Goal: Task Accomplishment & Management: Manage account settings

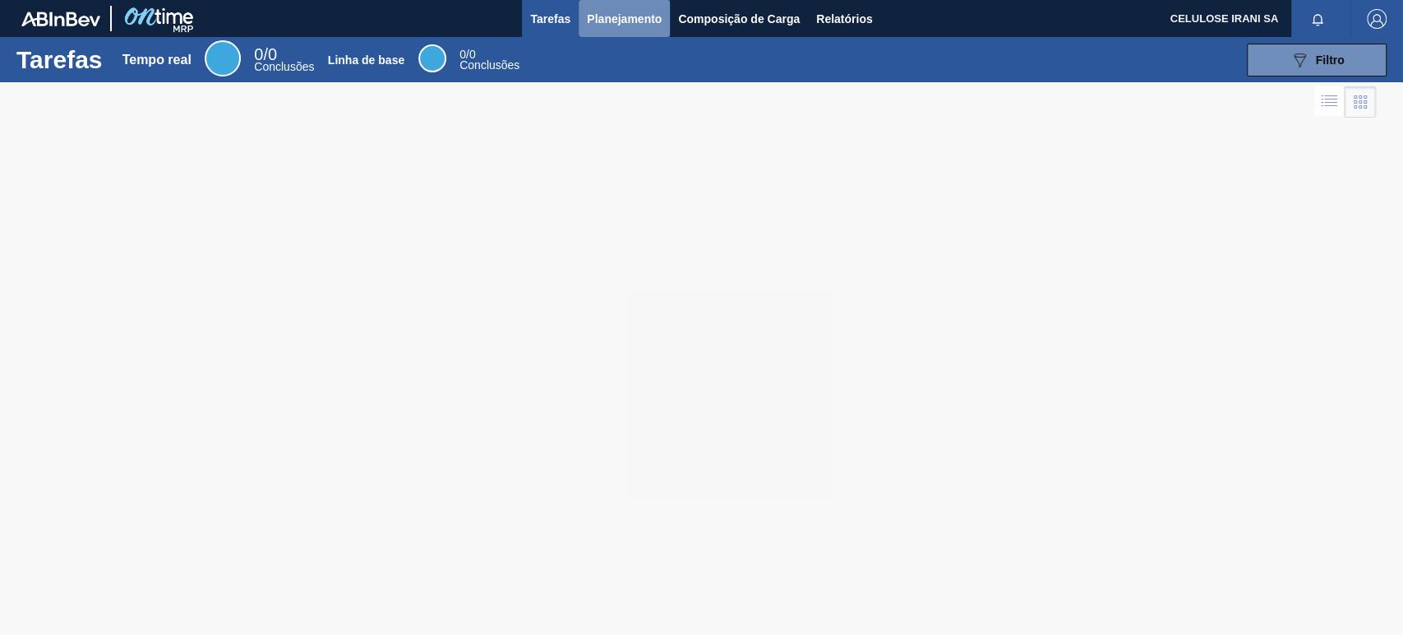
click at [600, 9] on font "Planejamento" at bounding box center [624, 19] width 75 height 20
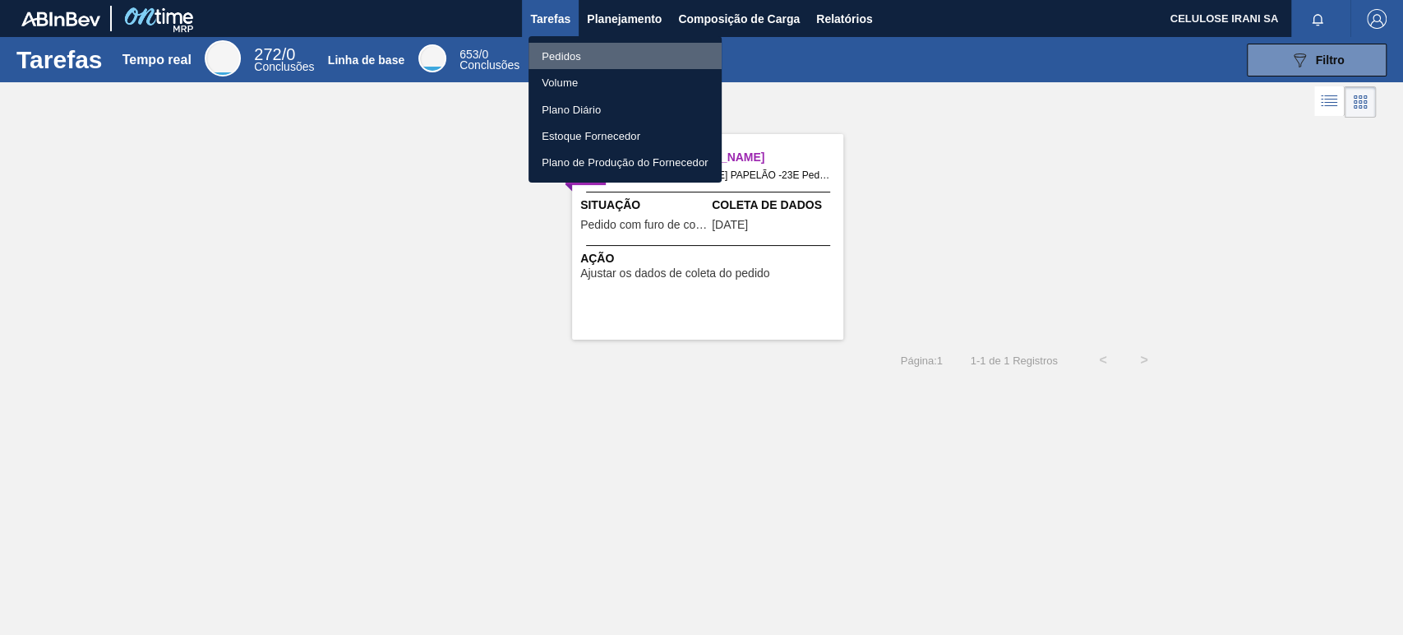
click at [579, 55] on font "Pedidos" at bounding box center [561, 56] width 39 height 12
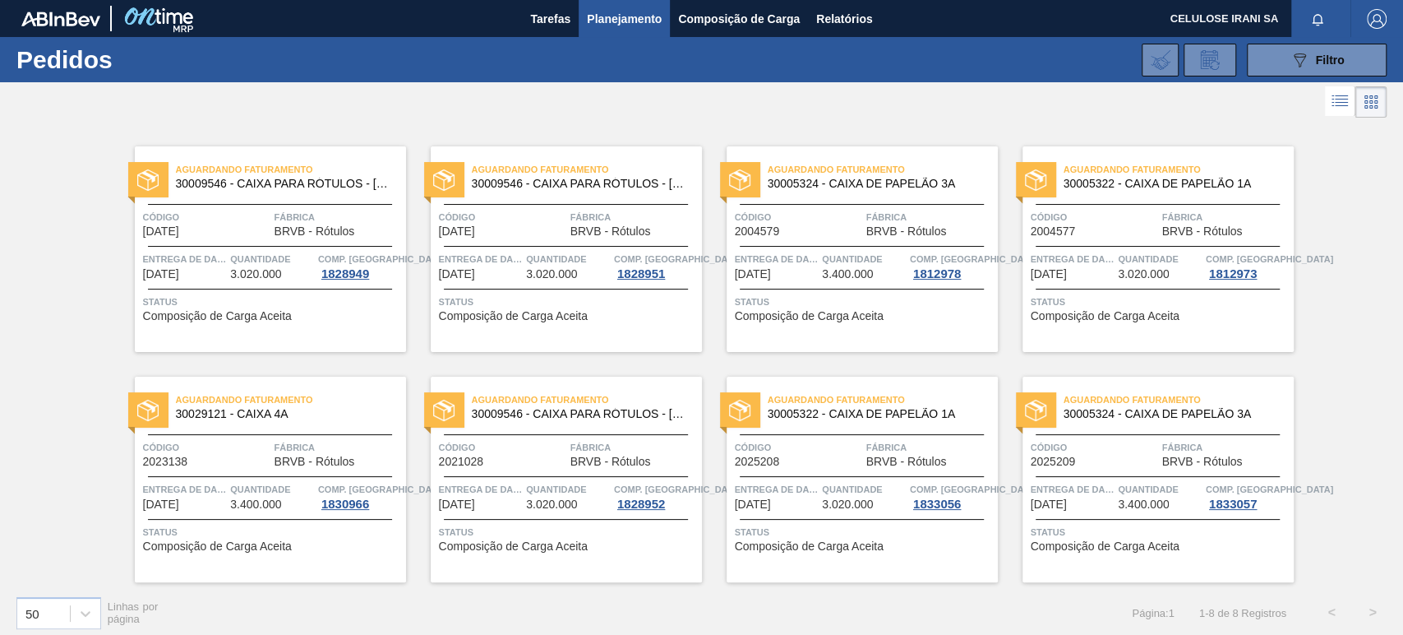
click at [284, 201] on div "Aguardando Faturamento 30009546 - CAIXA PARA RÓTULOS - [GEOGRAPHIC_DATA] Código…" at bounding box center [270, 248] width 271 height 205
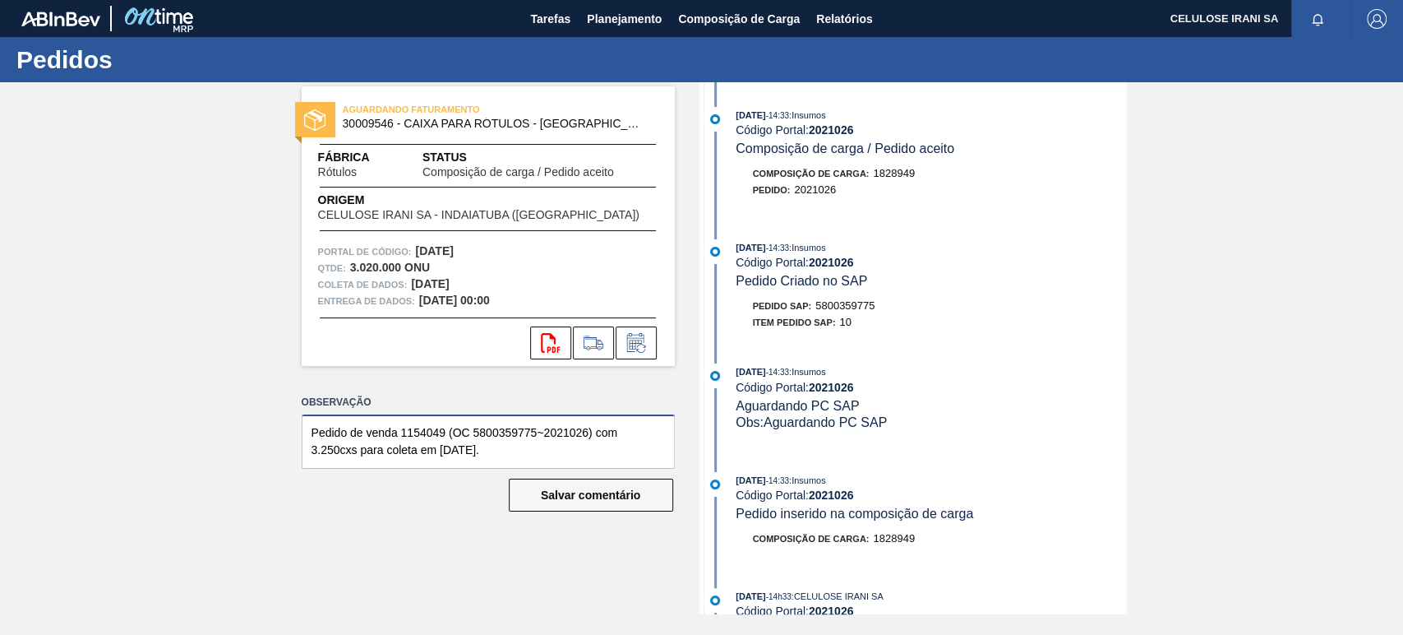
click at [409, 434] on textarea "Pedido de venda 1154049 (OC 5800359775~2021026) com 3.250cxs para coleta em [DA…" at bounding box center [488, 441] width 373 height 54
click at [535, 442] on textarea "Pedido de venda 1154049 (OC 5800359775~2021026) com 3.250cxs para coleta em [DA…" at bounding box center [488, 441] width 373 height 54
paste textarea "000485707"
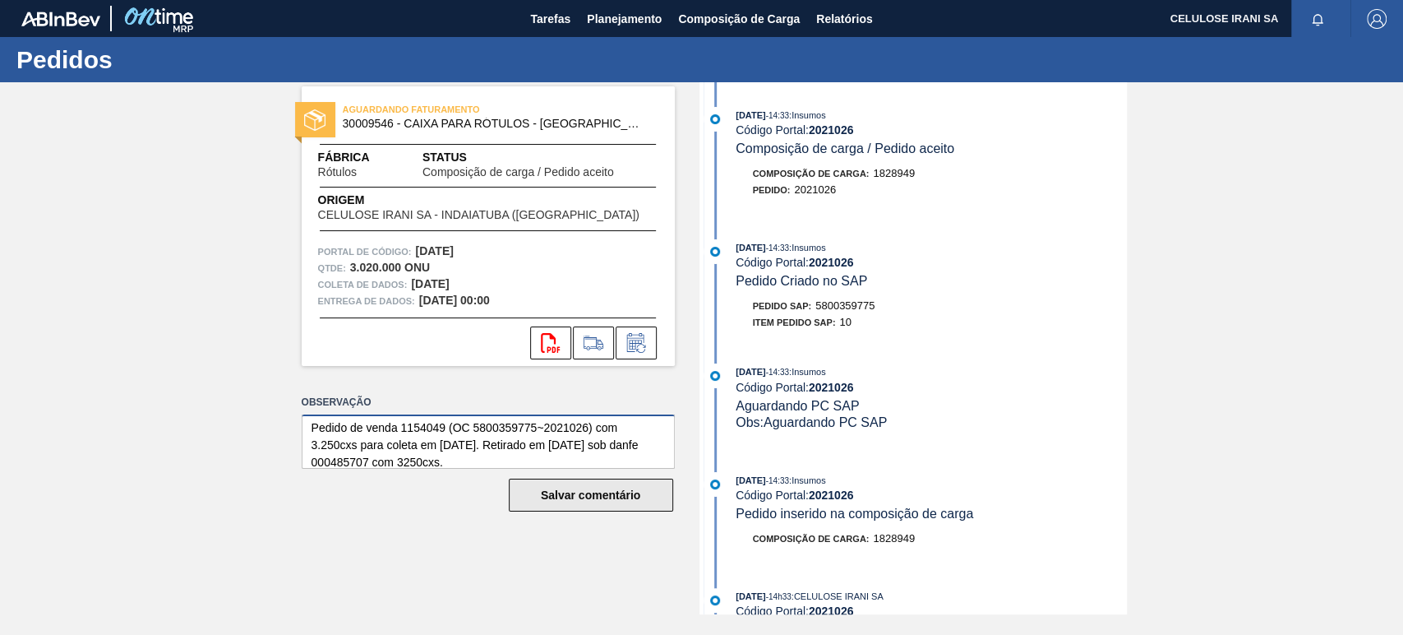
type textarea "Pedido de venda 1154049 (OC 5800359775~2021026) com 3.250cxs para coleta em [DA…"
click at [577, 497] on font "Salvar comentário" at bounding box center [590, 494] width 99 height 13
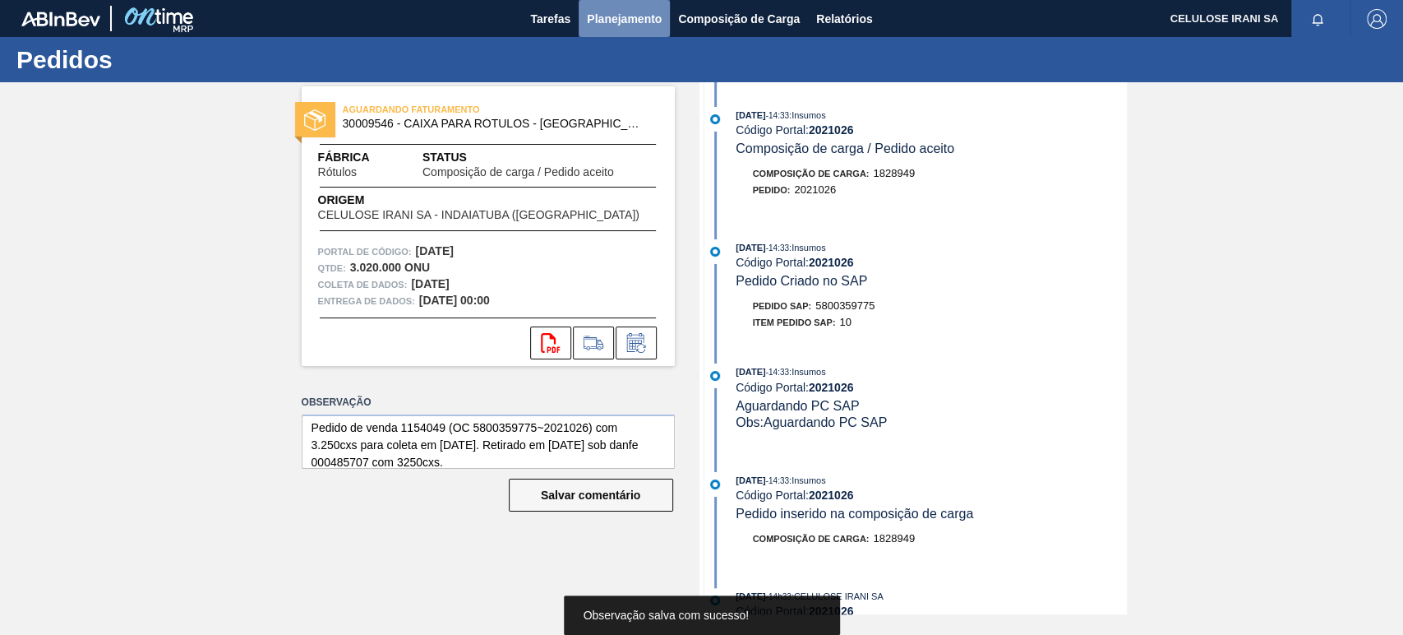
click at [612, 12] on font "Planejamento" at bounding box center [624, 19] width 75 height 20
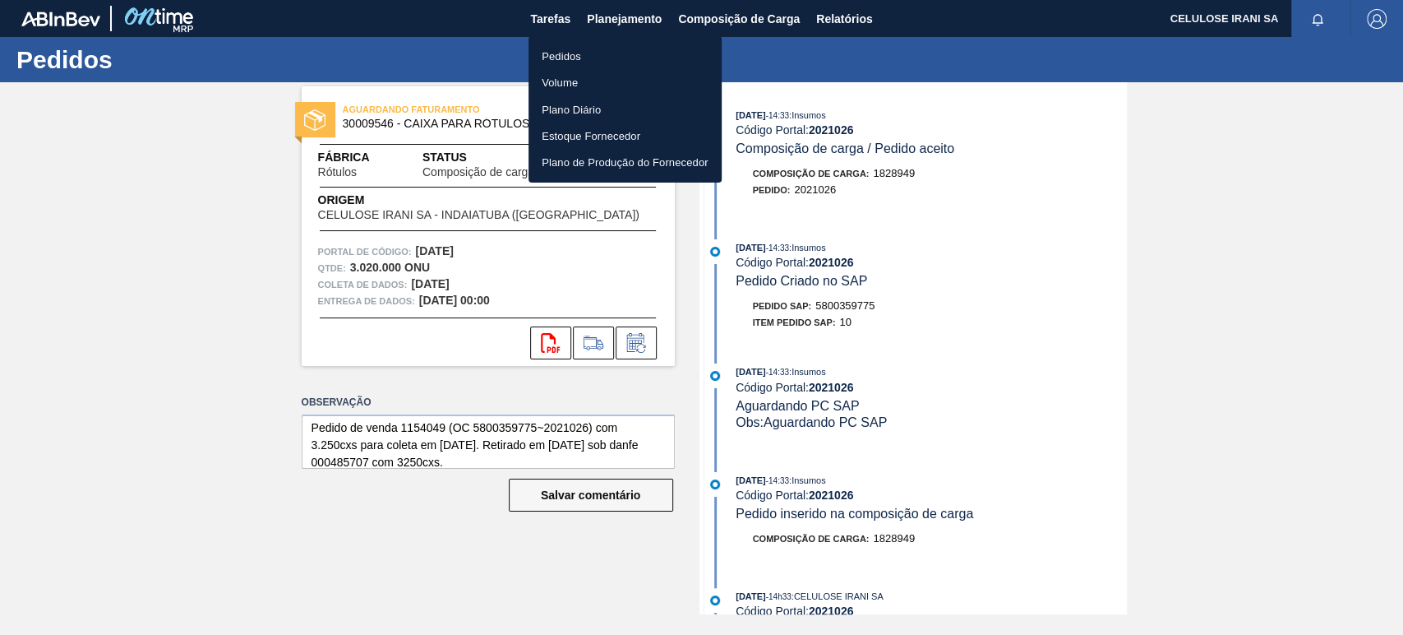
click at [585, 49] on li "Pedidos" at bounding box center [625, 56] width 193 height 26
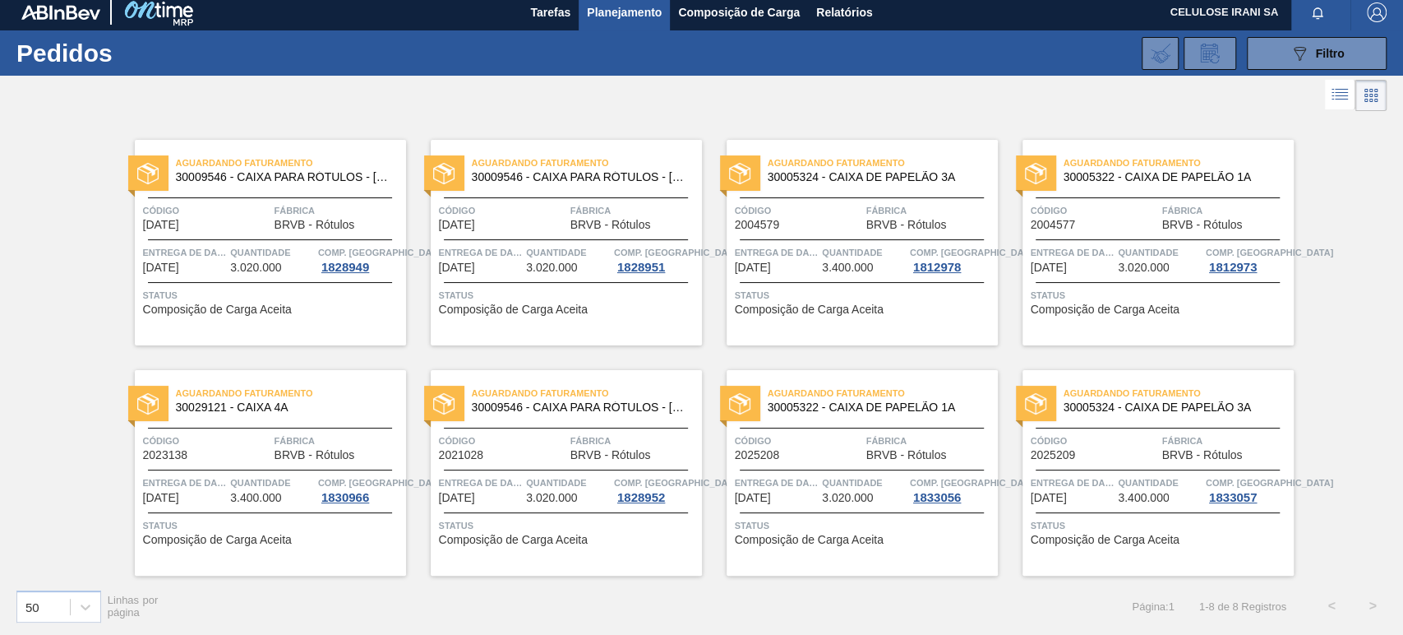
scroll to position [7, 0]
click at [81, 123] on div "Aguardando Faturamento 30009546 - CAIXA PARA RÓTULOS - [GEOGRAPHIC_DATA] Código…" at bounding box center [701, 344] width 1403 height 460
click at [518, 225] on div "Código [DATE]" at bounding box center [502, 215] width 127 height 29
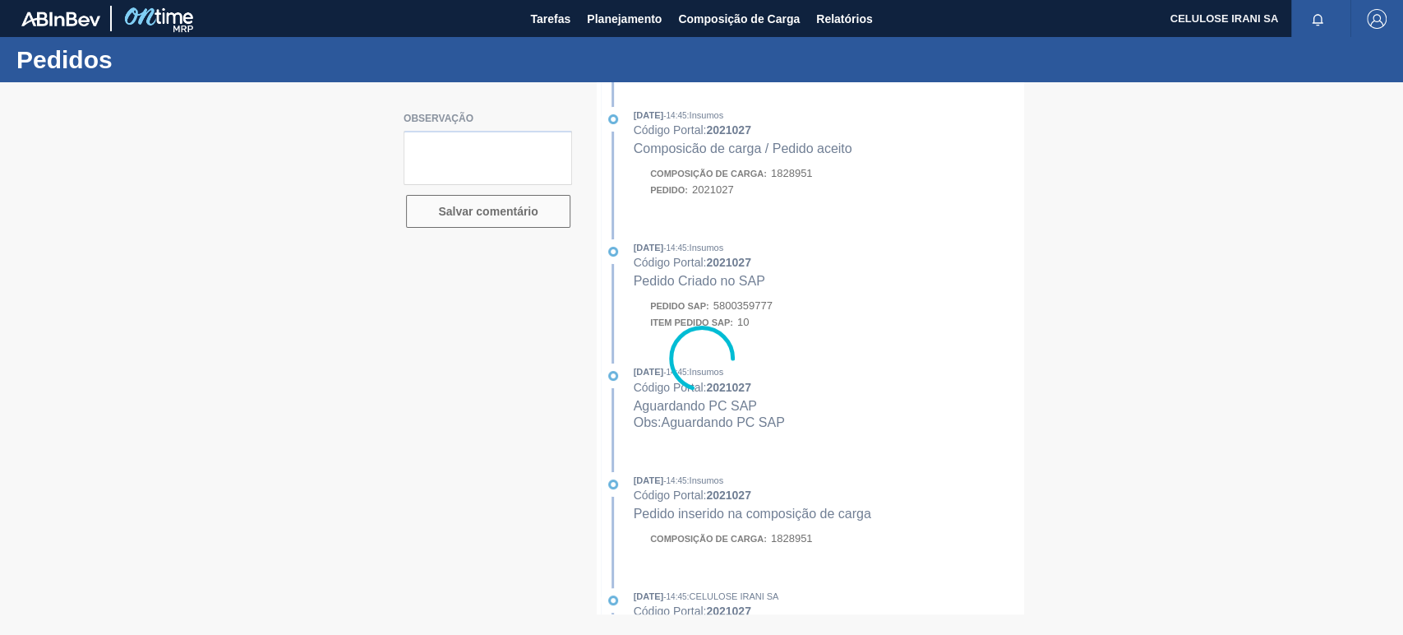
type textarea "Pedido de venda 1154051 (OC 5800359777~2021027) com 3.250cxs para coleta em [DA…"
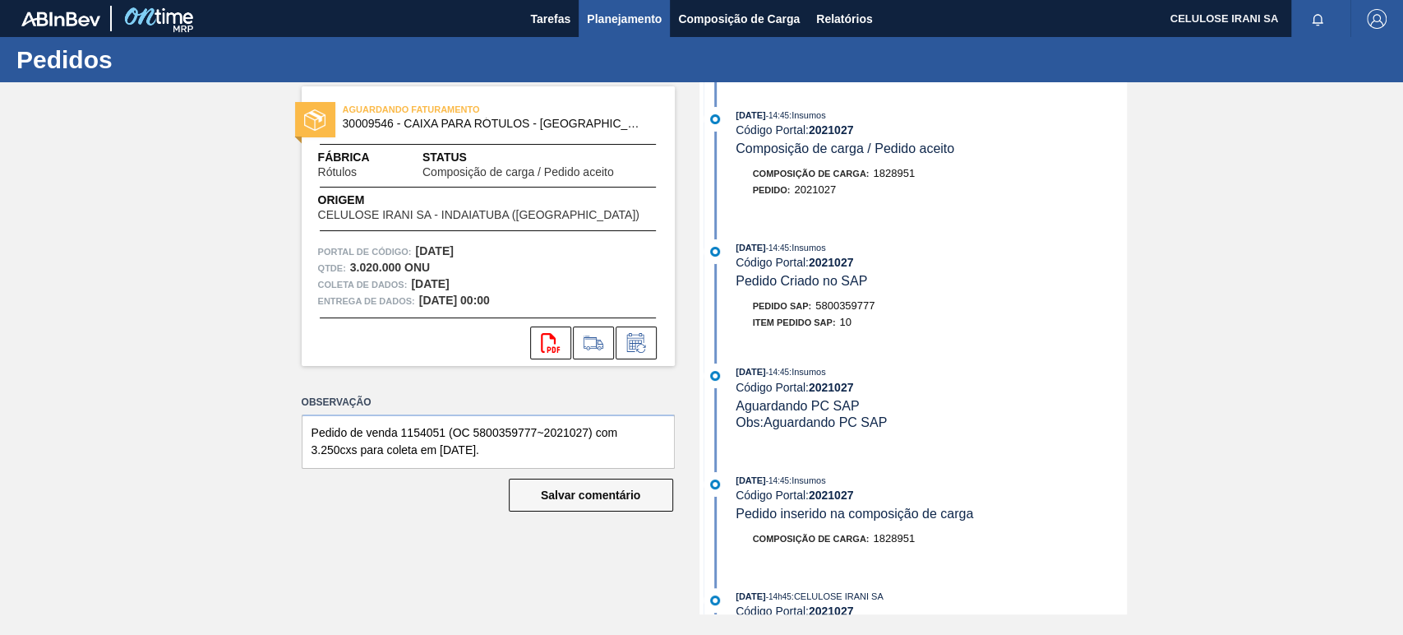
click at [612, 18] on font "Planejamento" at bounding box center [624, 18] width 75 height 13
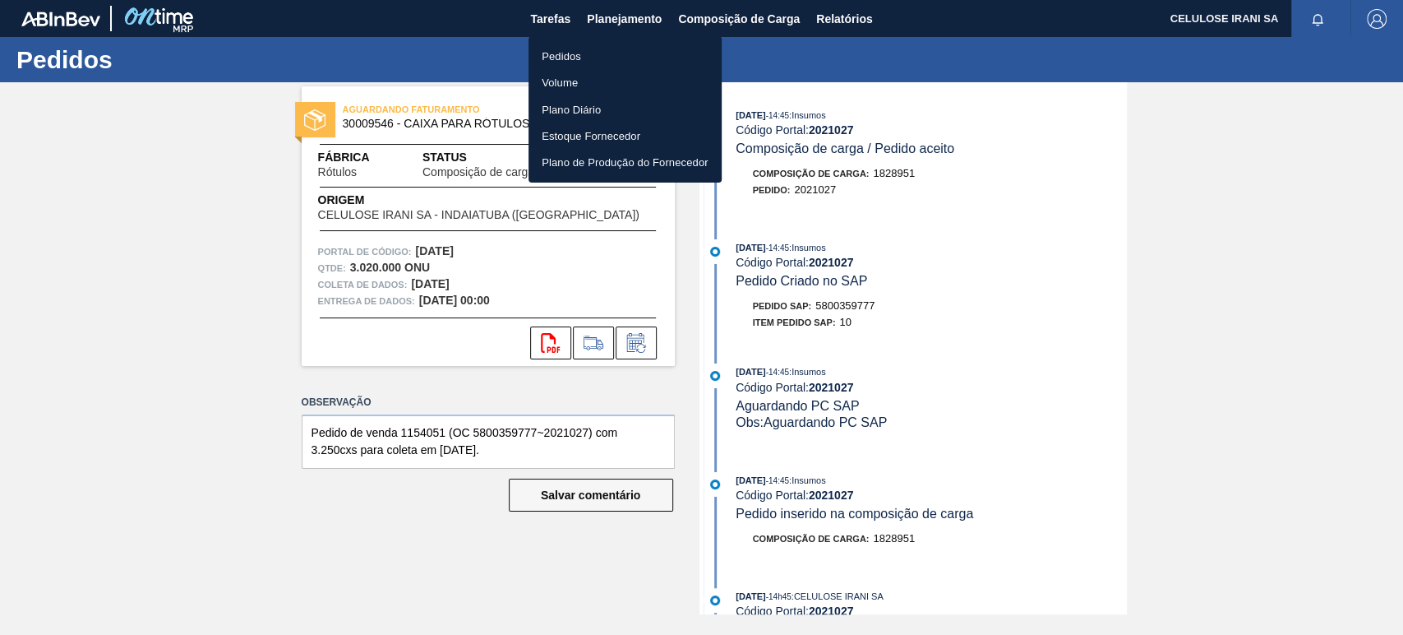
click at [581, 49] on li "Pedidos" at bounding box center [625, 56] width 193 height 26
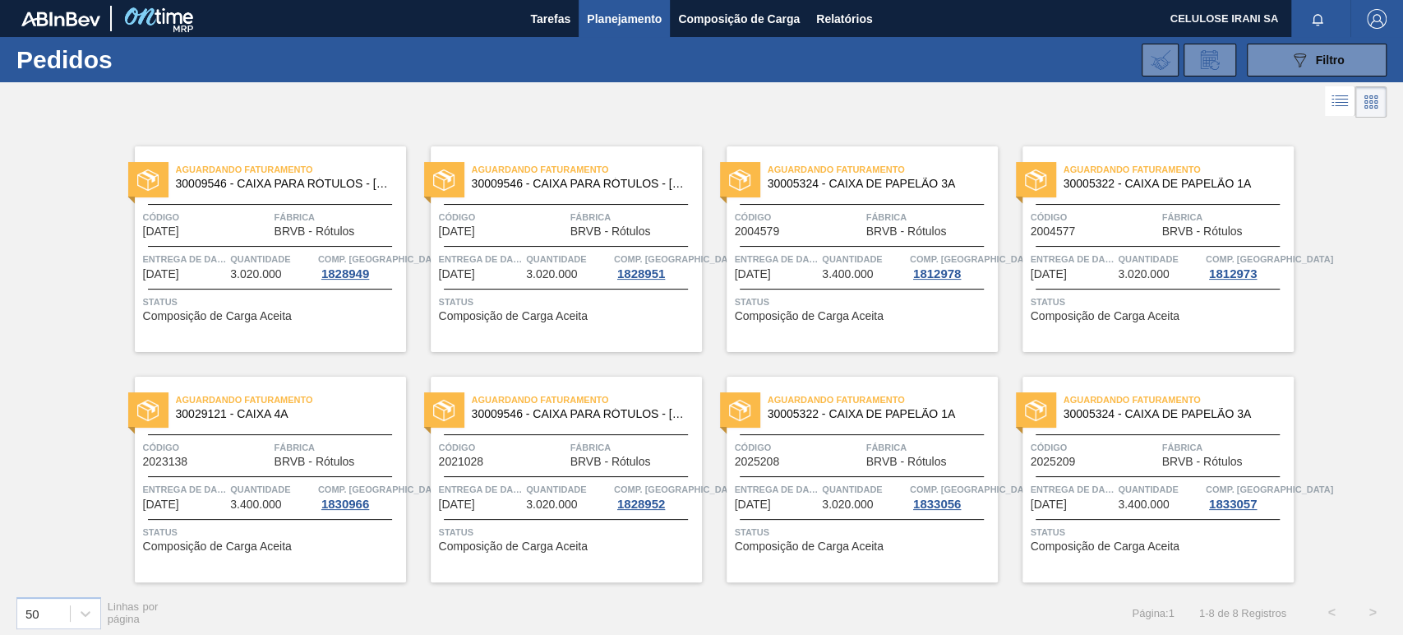
click at [909, 225] on font "BRVB - Rótulos" at bounding box center [906, 230] width 81 height 13
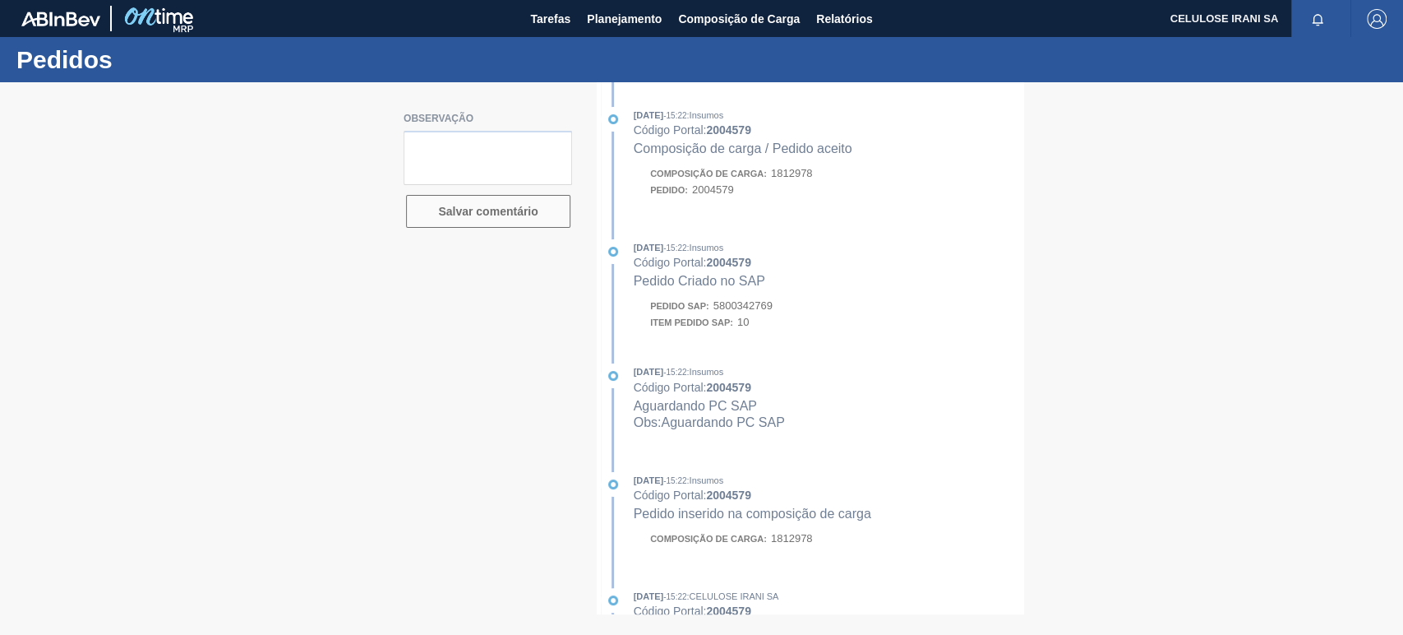
type textarea "Pedido de venda 1148661 (OC 5800342769~2004579) com 3.400cxs para coleta em [DA…"
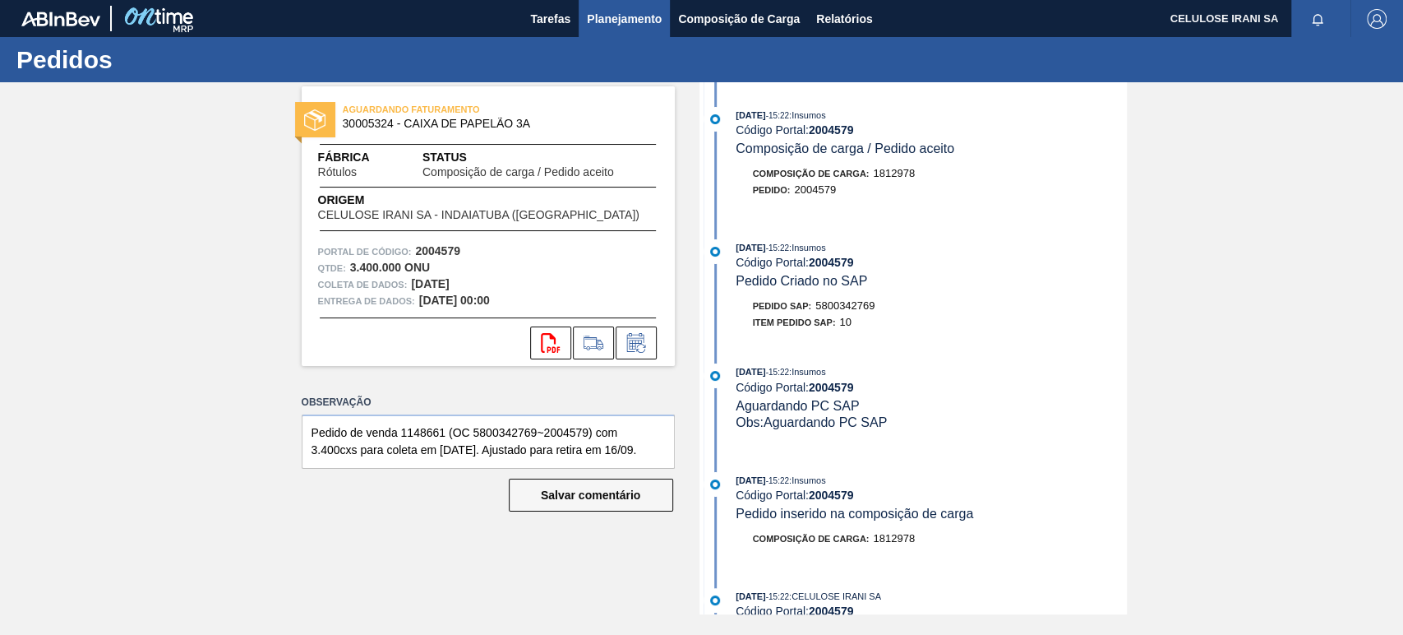
click at [603, 12] on font "Planejamento" at bounding box center [624, 18] width 75 height 13
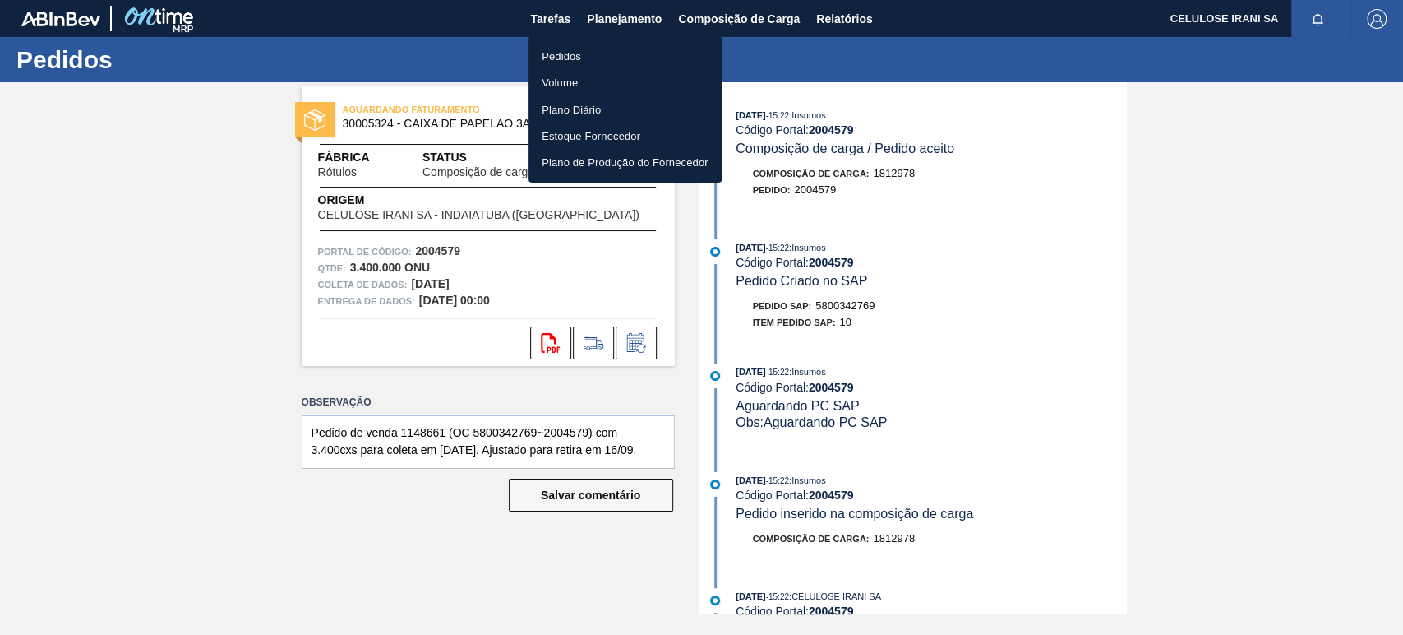
click at [579, 51] on font "Pedidos" at bounding box center [561, 56] width 39 height 12
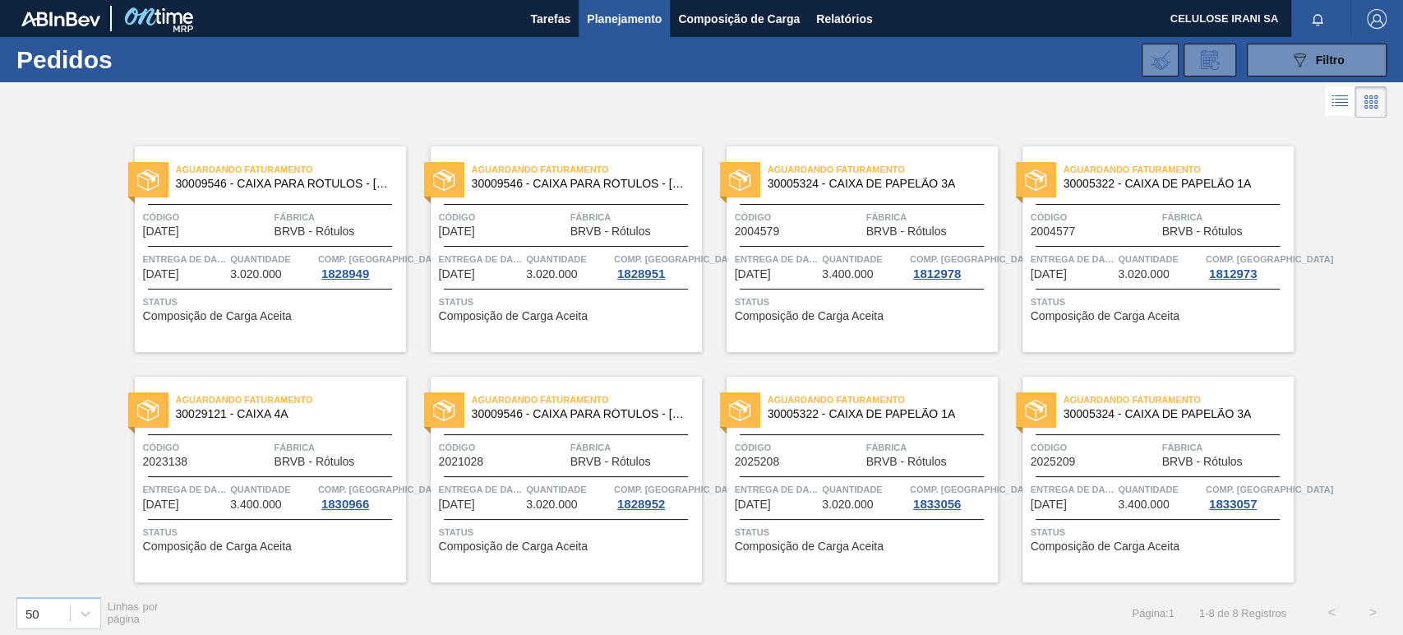
click at [1072, 215] on span "Código" at bounding box center [1094, 217] width 127 height 16
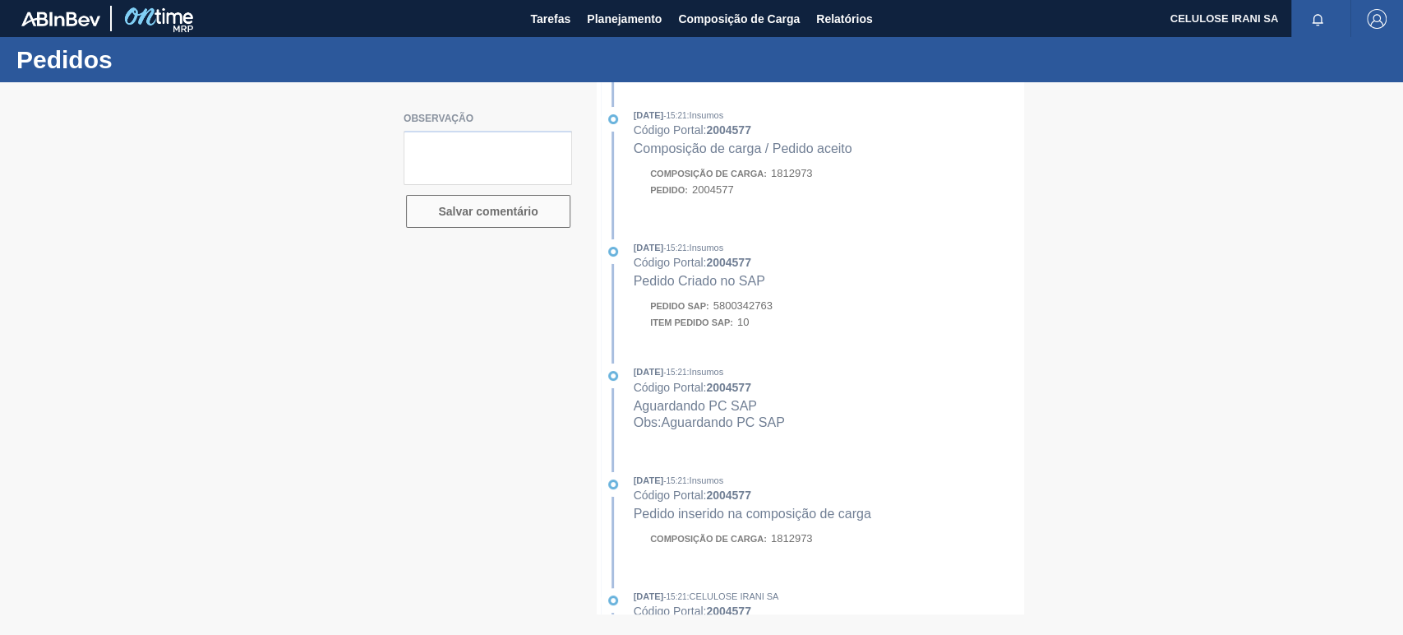
type textarea "Pedido de venda 1148662 (OC 5800342763~2004577) com 3.250cxs para coleta em [DA…"
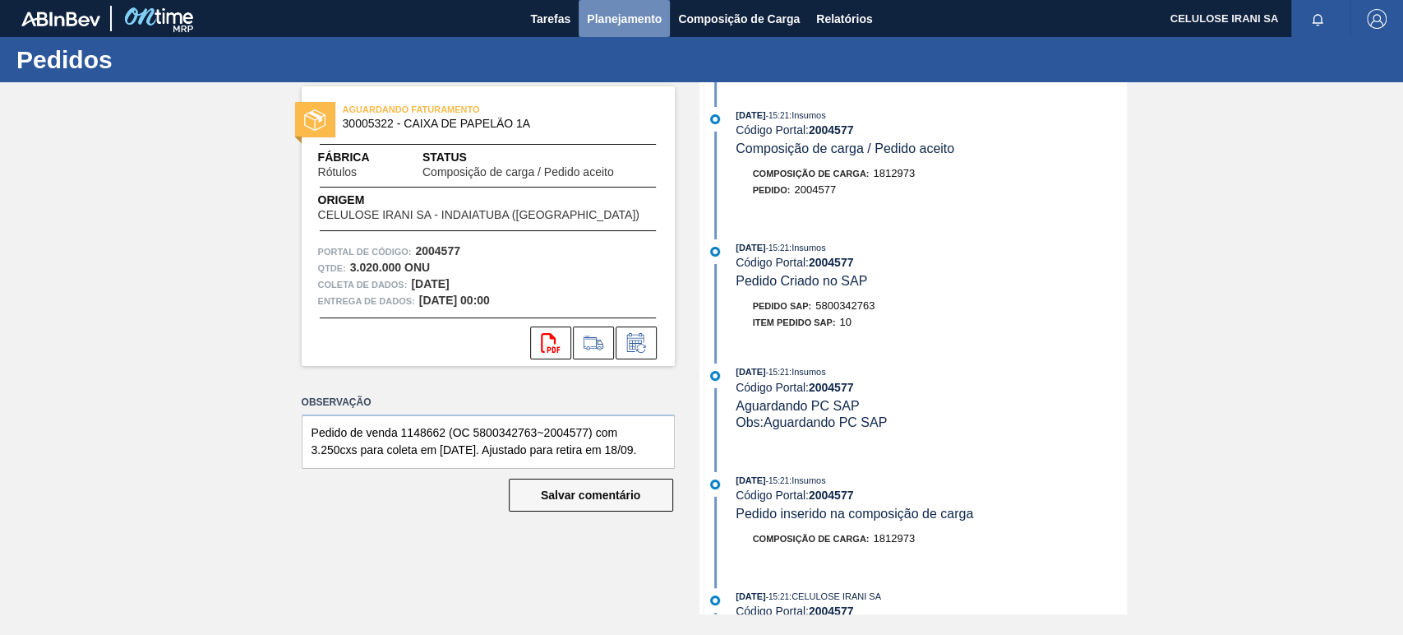
click at [616, 16] on font "Planejamento" at bounding box center [624, 18] width 75 height 13
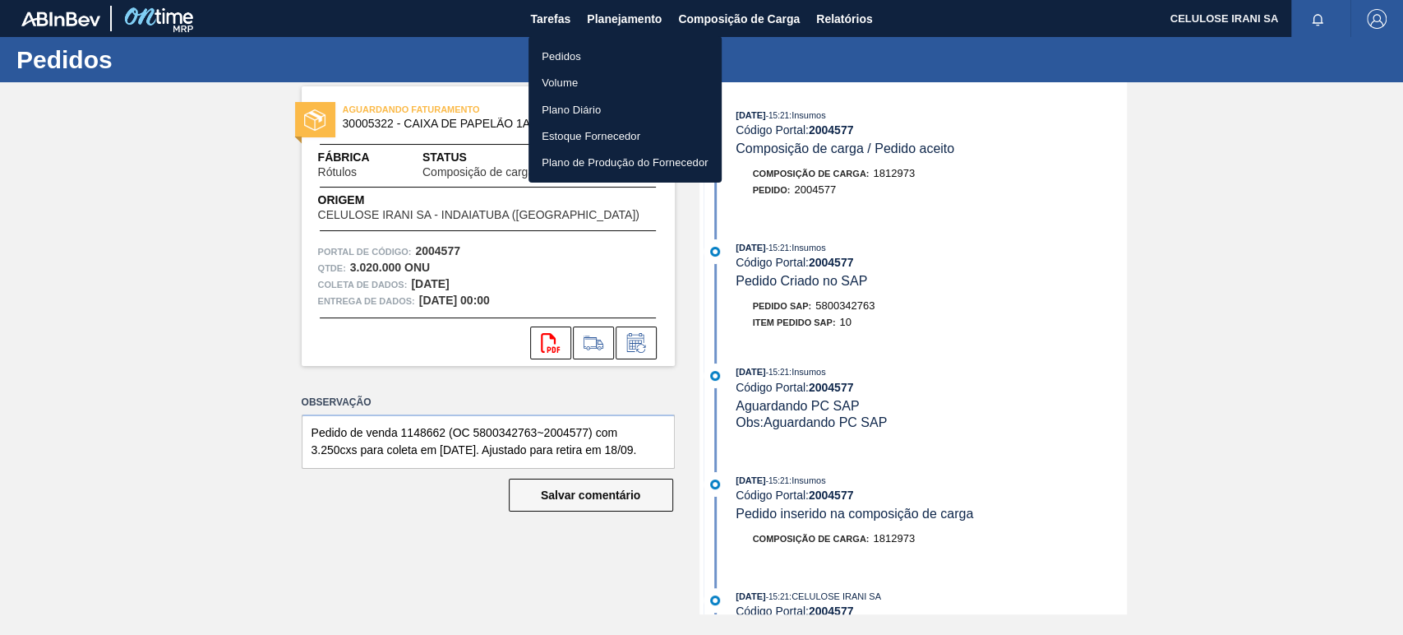
click at [556, 53] on font "Pedidos" at bounding box center [561, 56] width 39 height 12
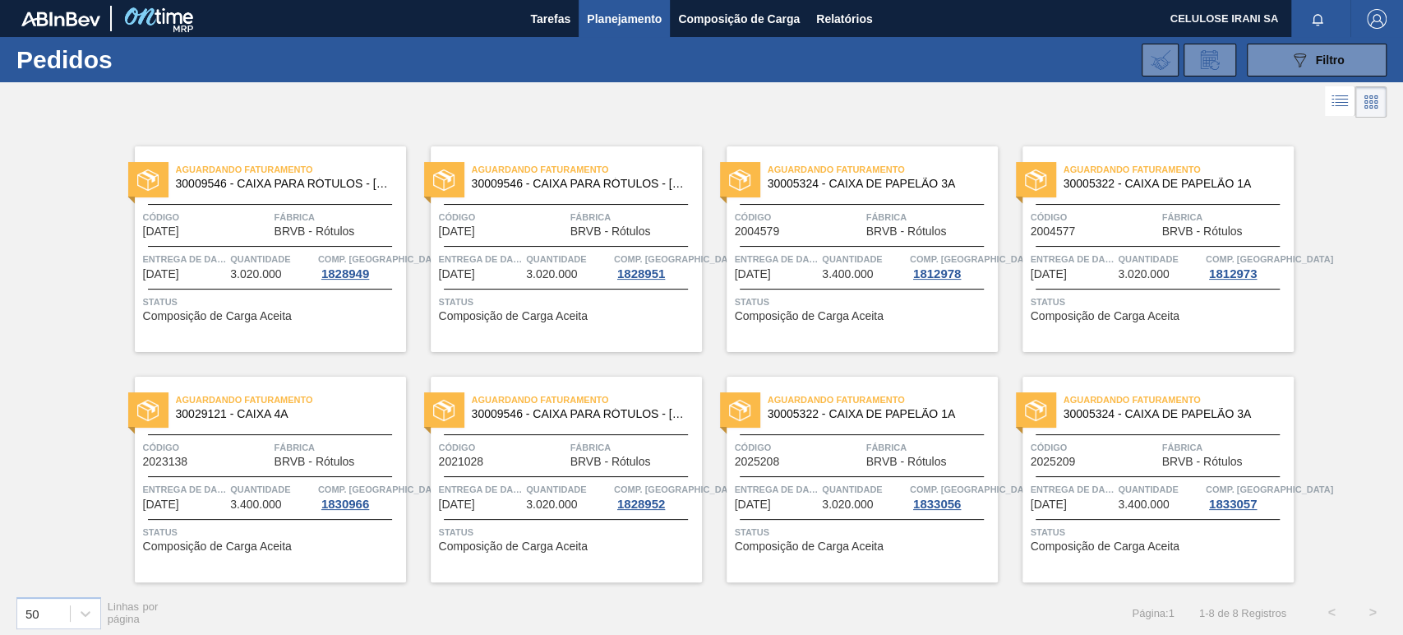
click at [252, 472] on div "Aguardando Faturamento 30029121 - CAIXA 4A Código 2023138 Fábrica BRVB - Rótulo…" at bounding box center [270, 478] width 271 height 205
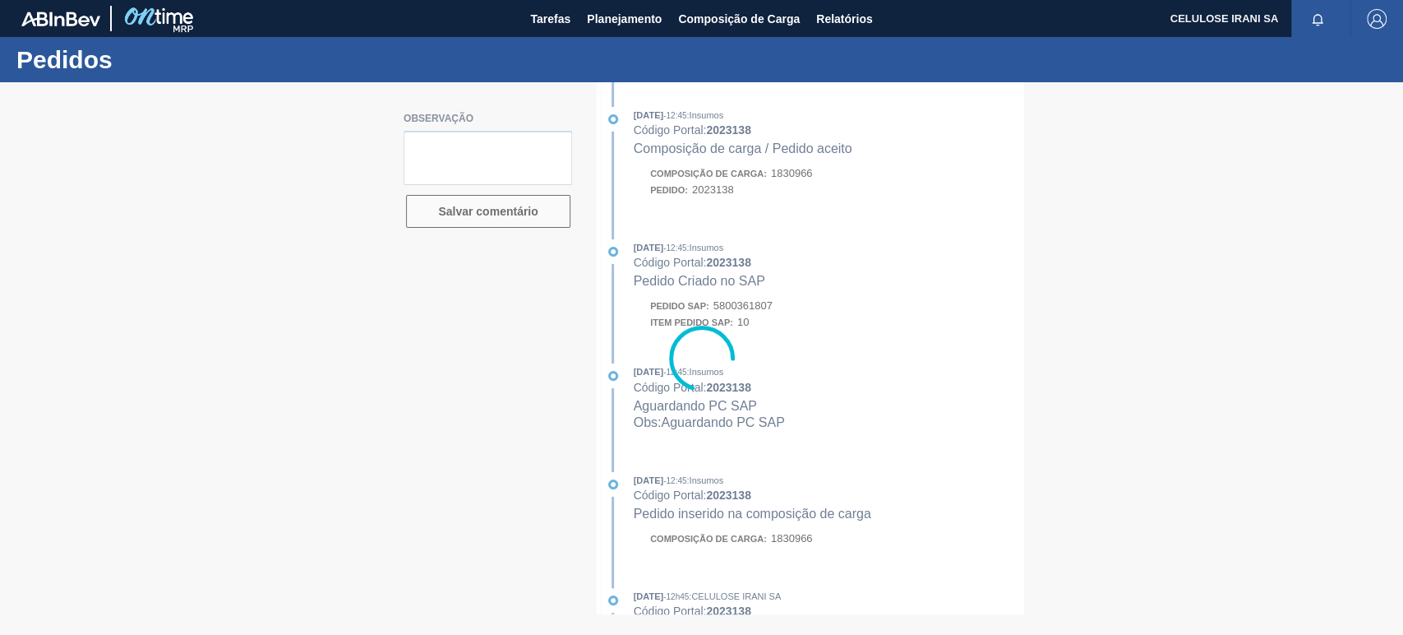
type textarea "Pedido de venda 1154802 (OC 5800361807~2023138) com 3.750cxs para coleta em [DA…"
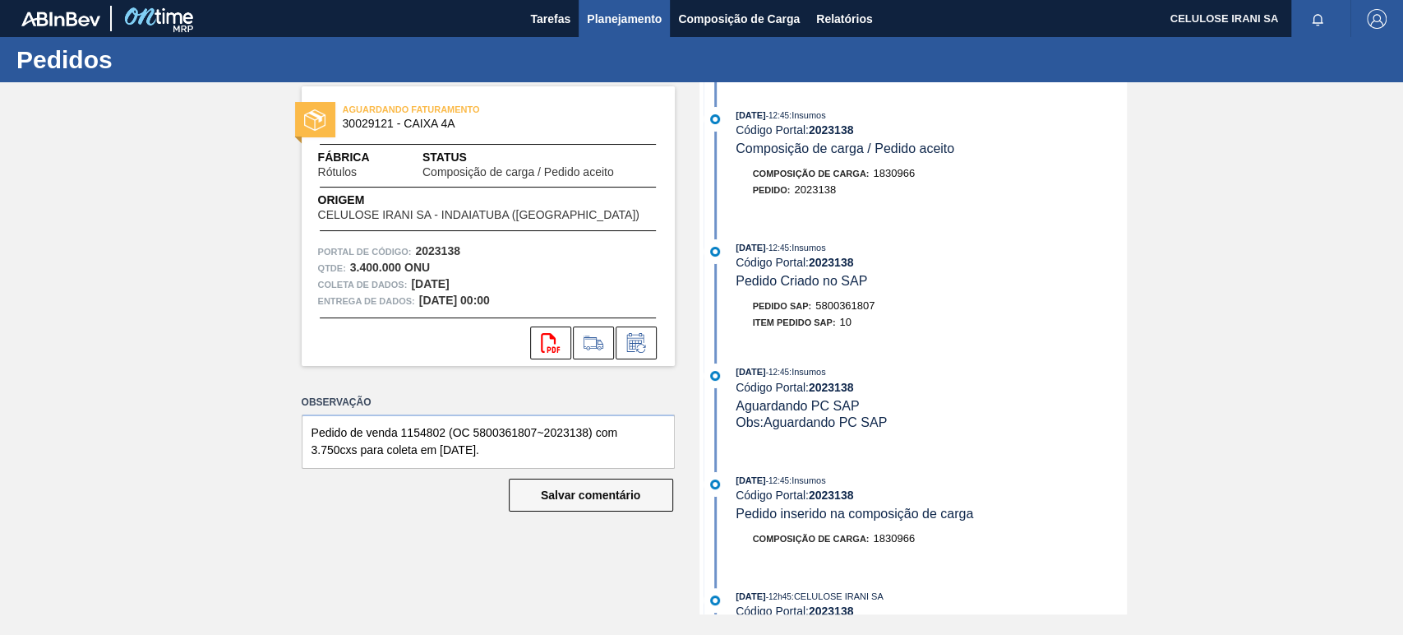
click at [605, 19] on font "Planejamento" at bounding box center [624, 18] width 75 height 13
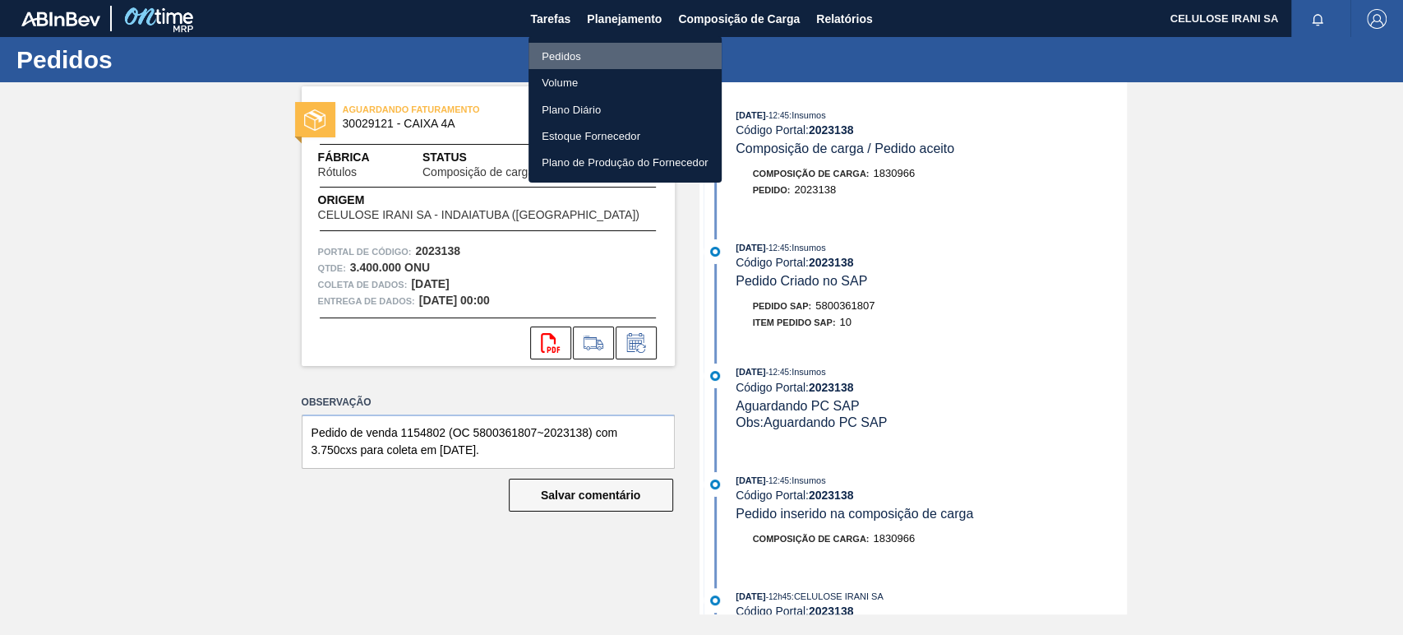
click at [571, 52] on font "Pedidos" at bounding box center [561, 56] width 39 height 12
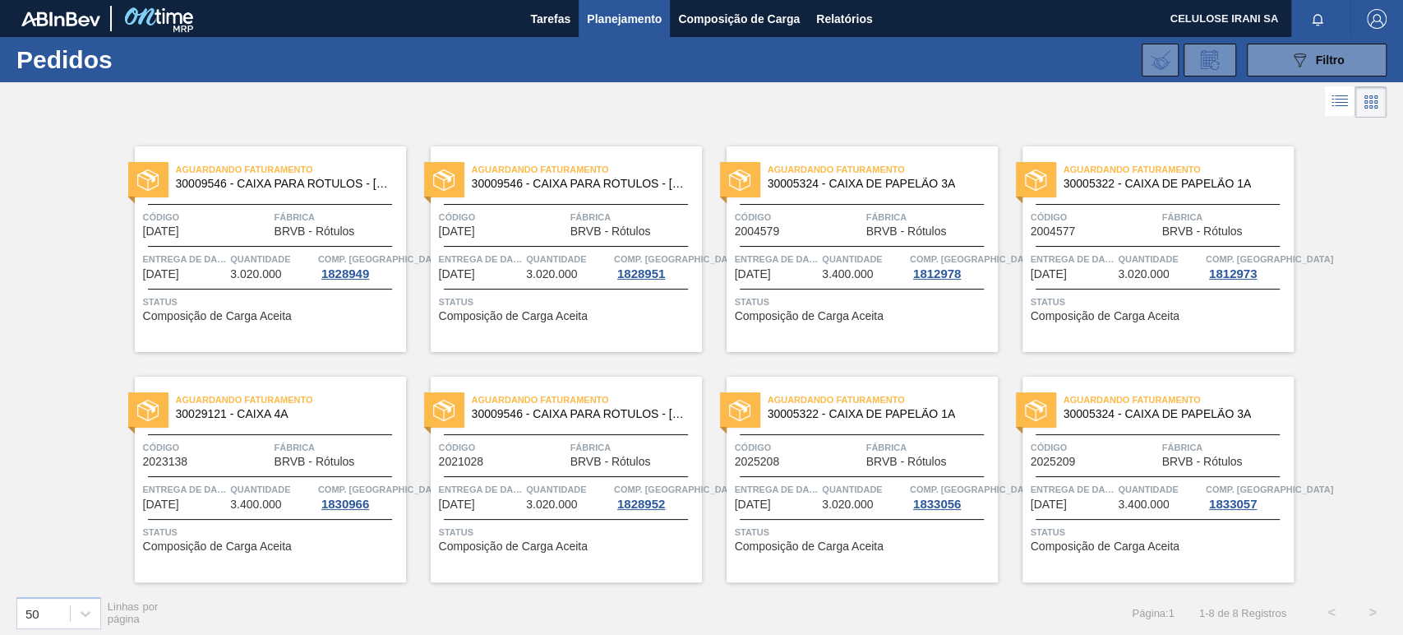
click at [495, 485] on font "Entrega de dados" at bounding box center [486, 489] width 95 height 10
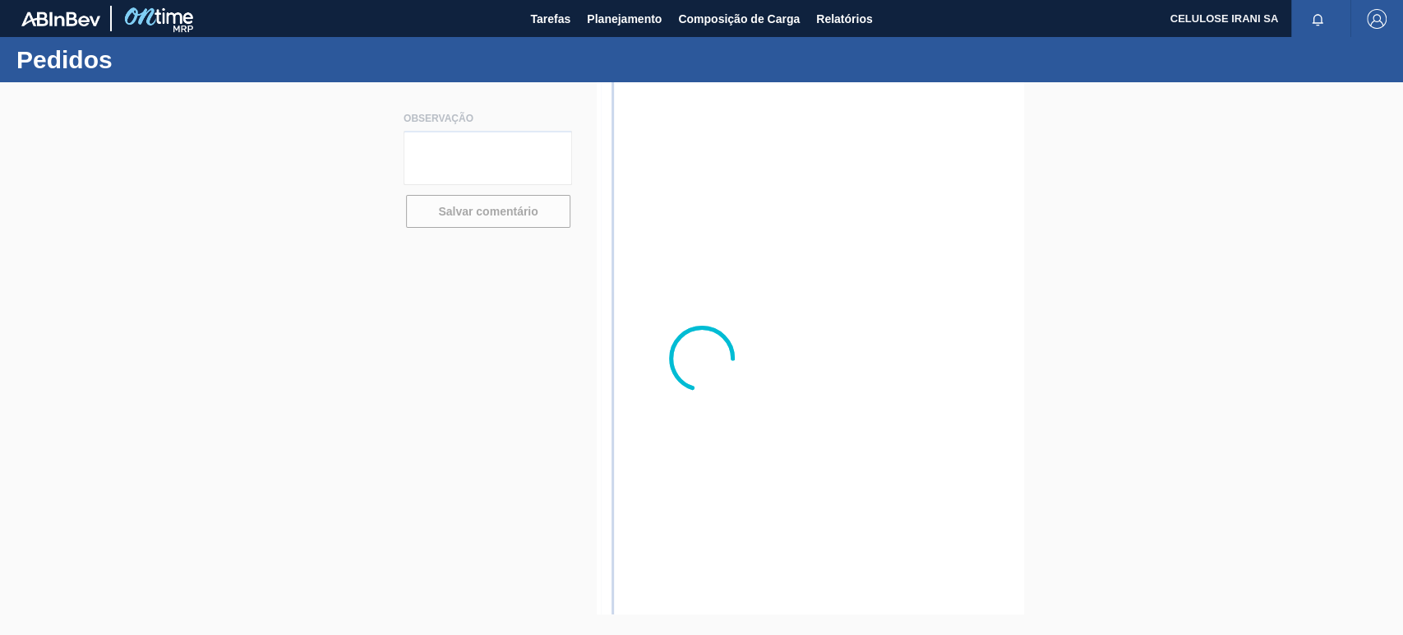
type textarea "Pedido de venda 1154054 (OC 5800359778~2021028) com 3.250cxs para coleta em [DA…"
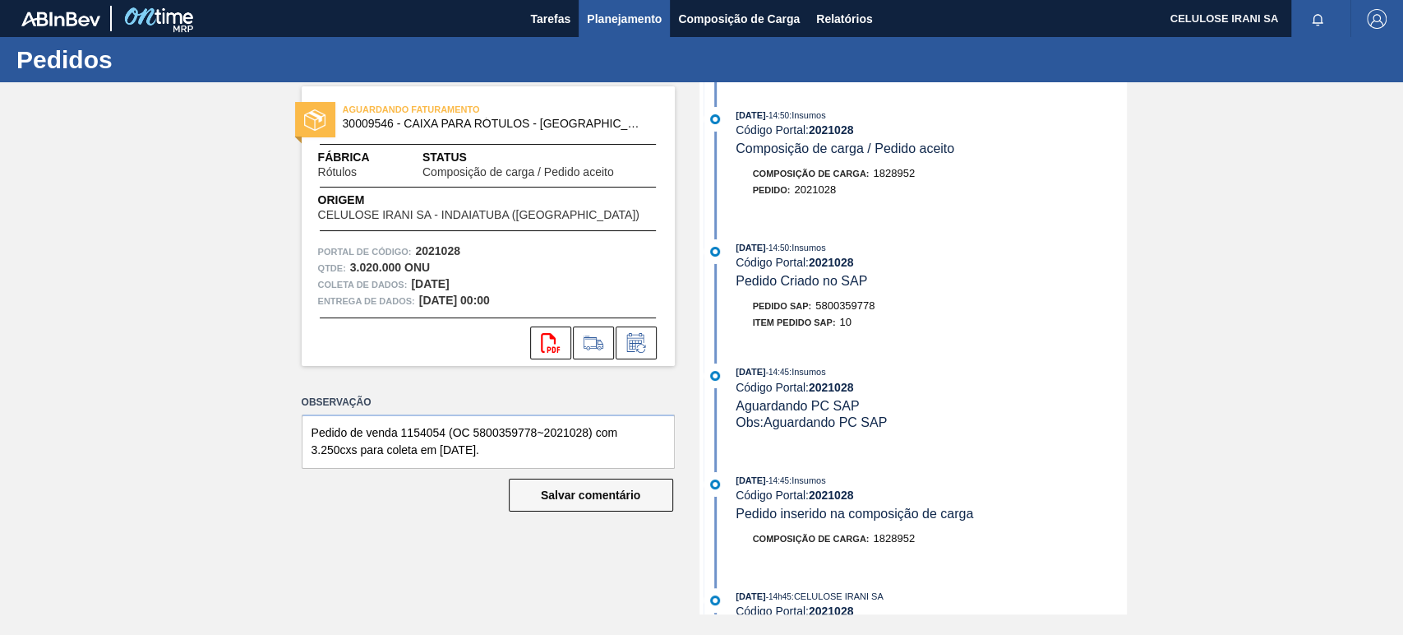
click at [616, 12] on font "Planejamento" at bounding box center [624, 18] width 75 height 13
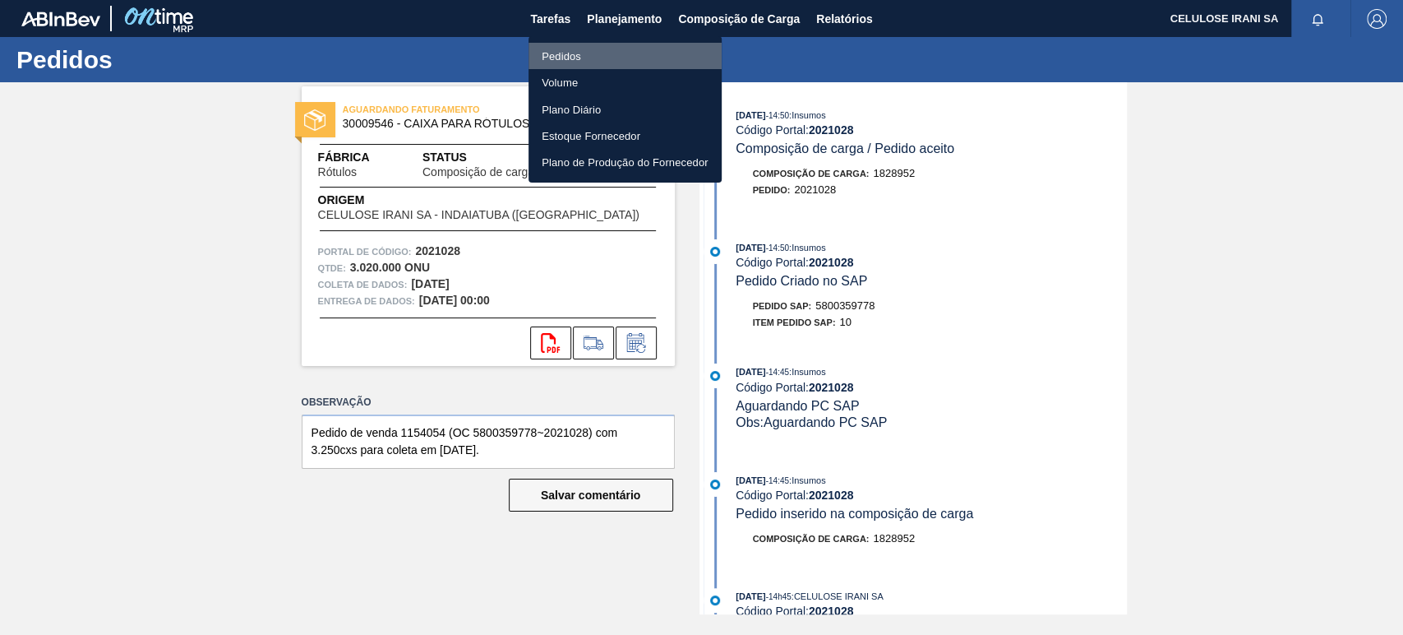
click at [579, 51] on font "Pedidos" at bounding box center [561, 56] width 39 height 12
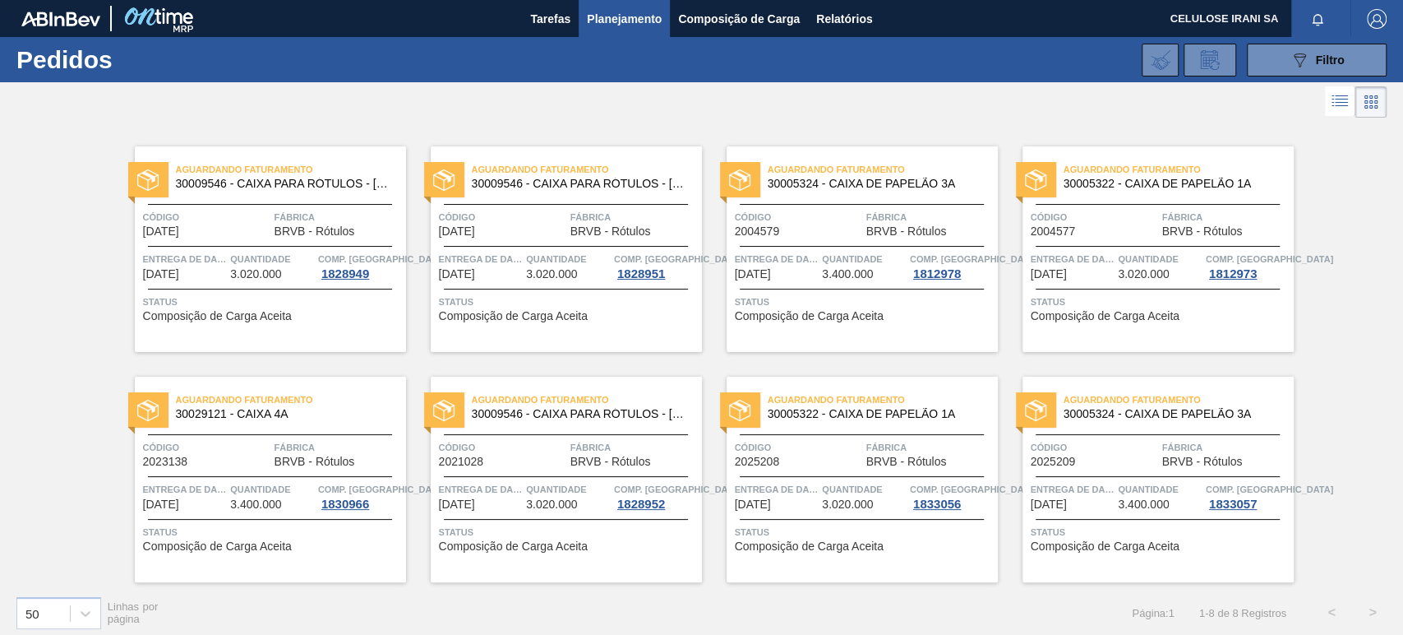
click at [825, 494] on span "Quantidade" at bounding box center [864, 489] width 84 height 16
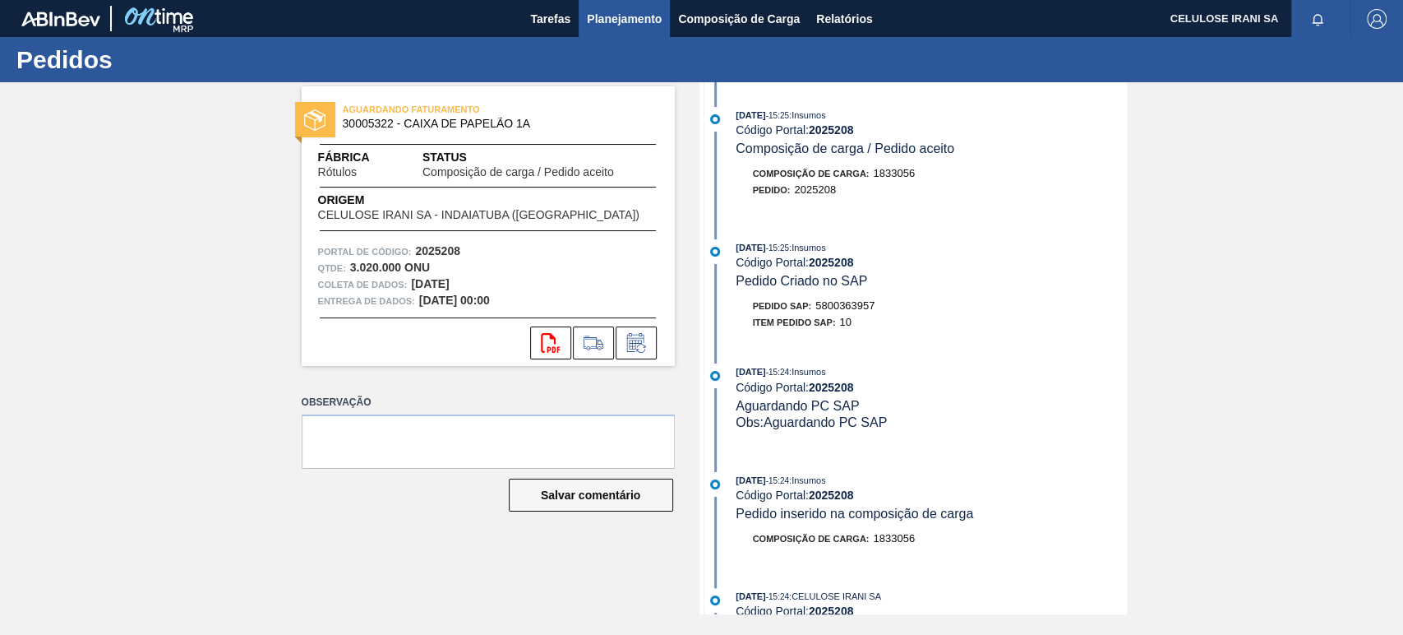
click at [615, 10] on font "Planejamento" at bounding box center [624, 19] width 75 height 20
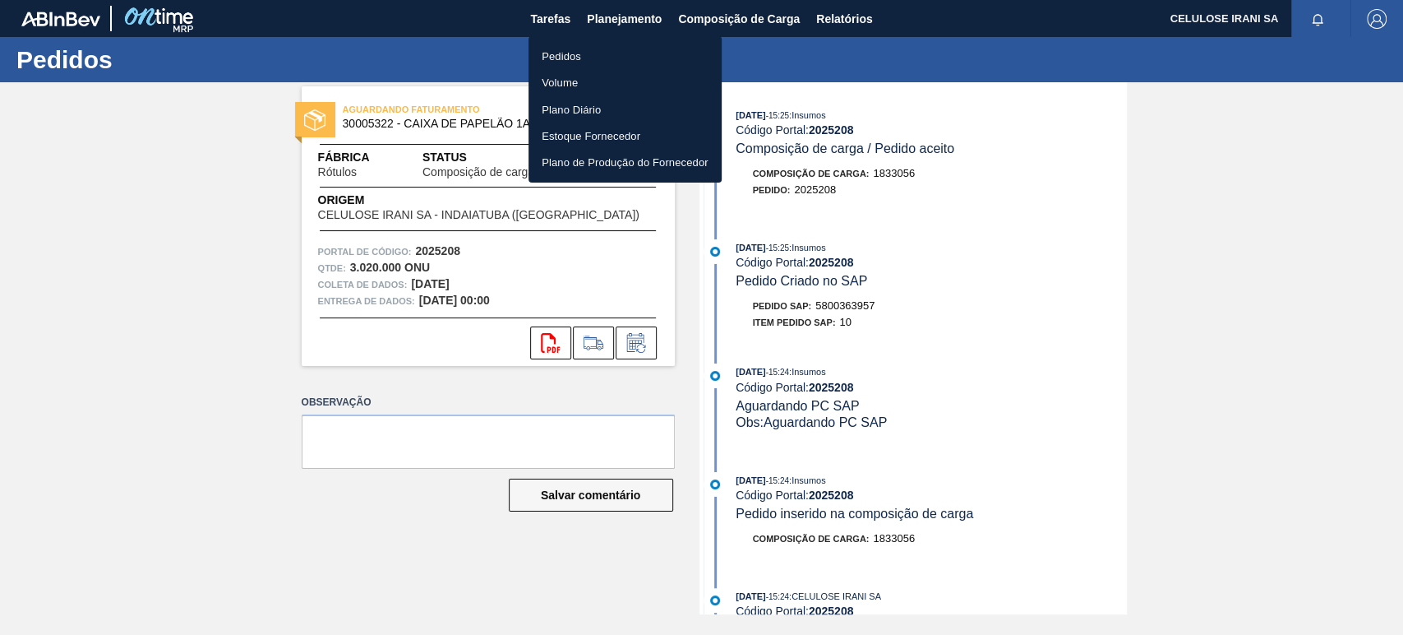
click at [556, 50] on font "Pedidos" at bounding box center [561, 56] width 39 height 12
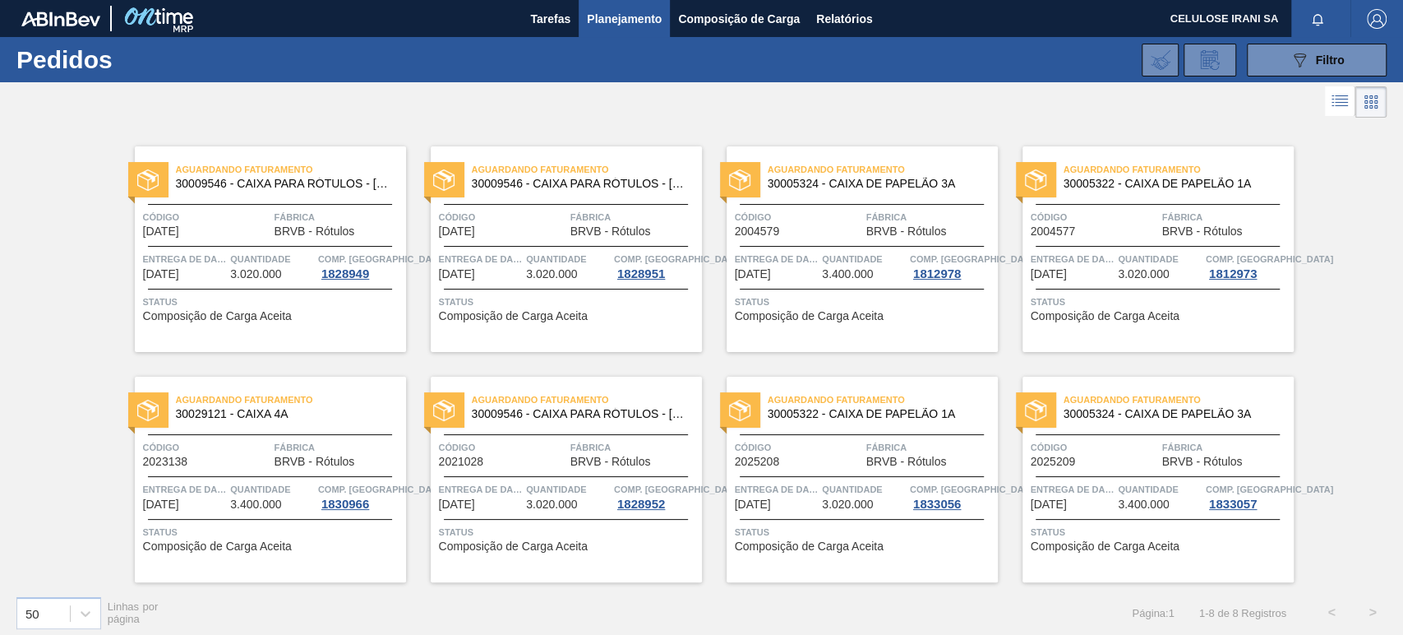
click at [1118, 498] on font "3.400.000" at bounding box center [1143, 503] width 51 height 13
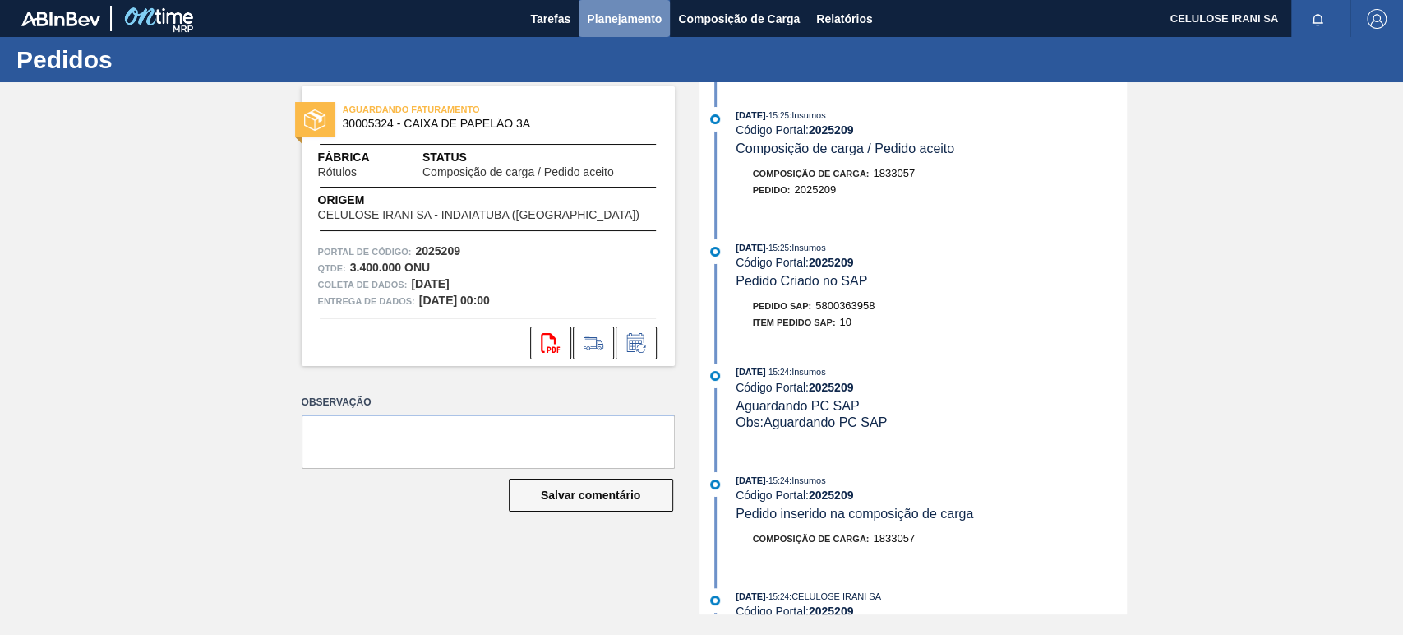
click at [614, 16] on font "Planejamento" at bounding box center [624, 18] width 75 height 13
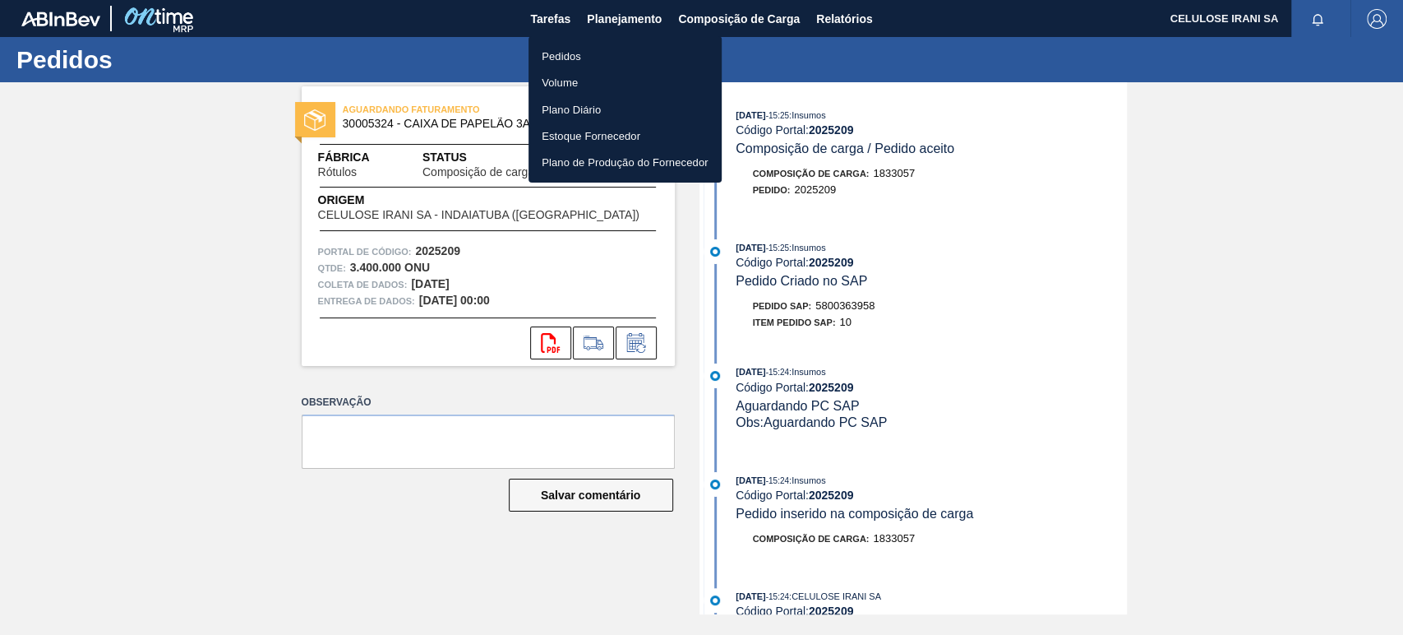
click at [573, 50] on font "Pedidos" at bounding box center [561, 56] width 39 height 12
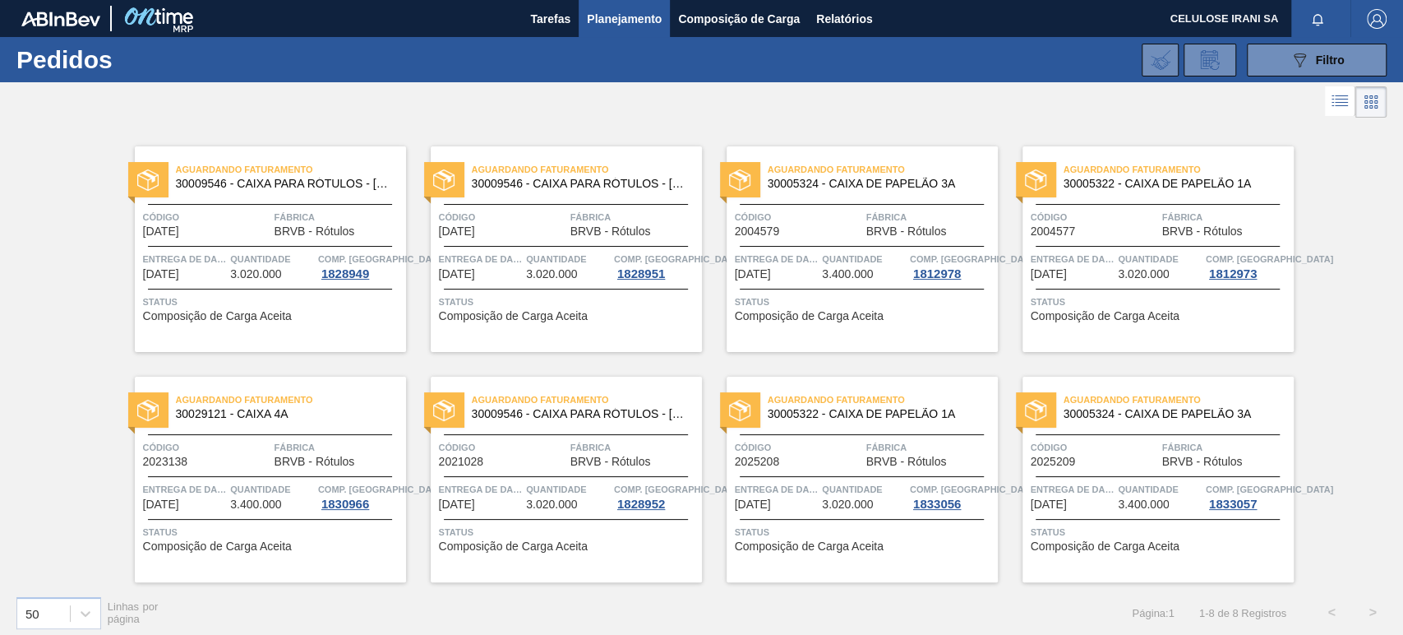
click at [565, 478] on div "Aguardando Faturamento 30009546 - CAIXA PARA RÓTULOS - [GEOGRAPHIC_DATA] Código…" at bounding box center [566, 478] width 271 height 205
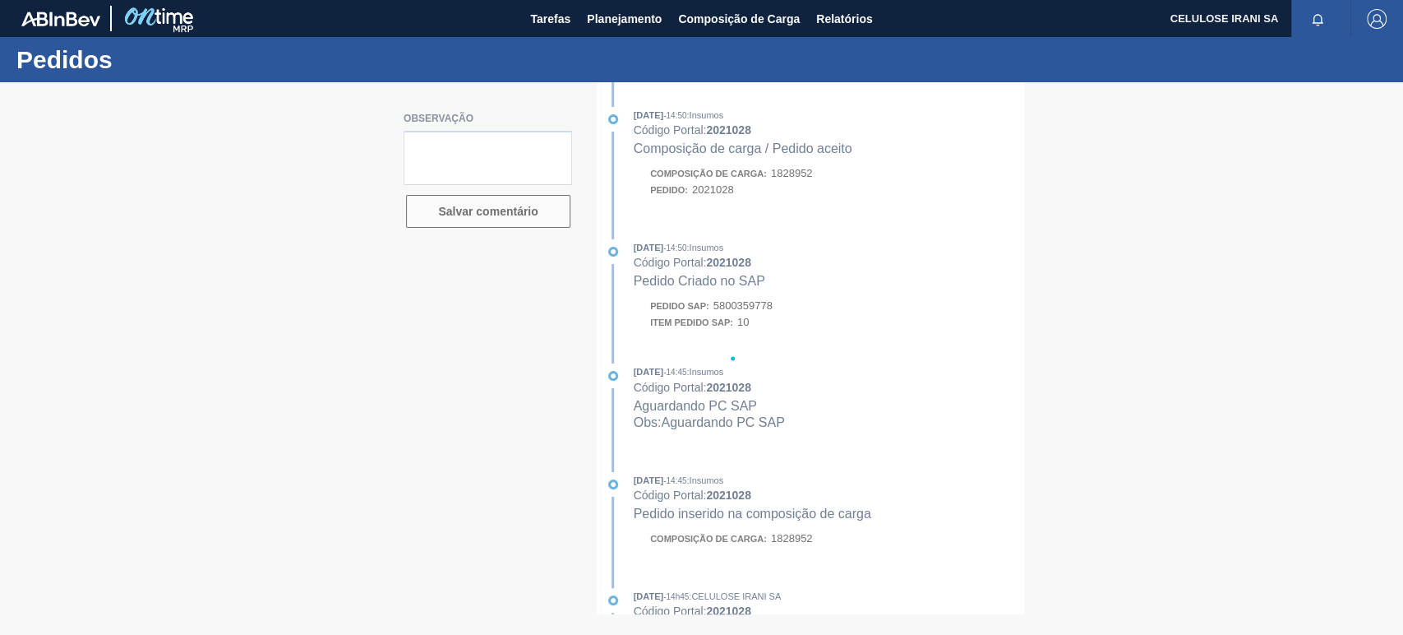
type textarea "Pedido de venda 1154054 (OC 5800359778~2021028) com 3.250cxs para coleta em [DA…"
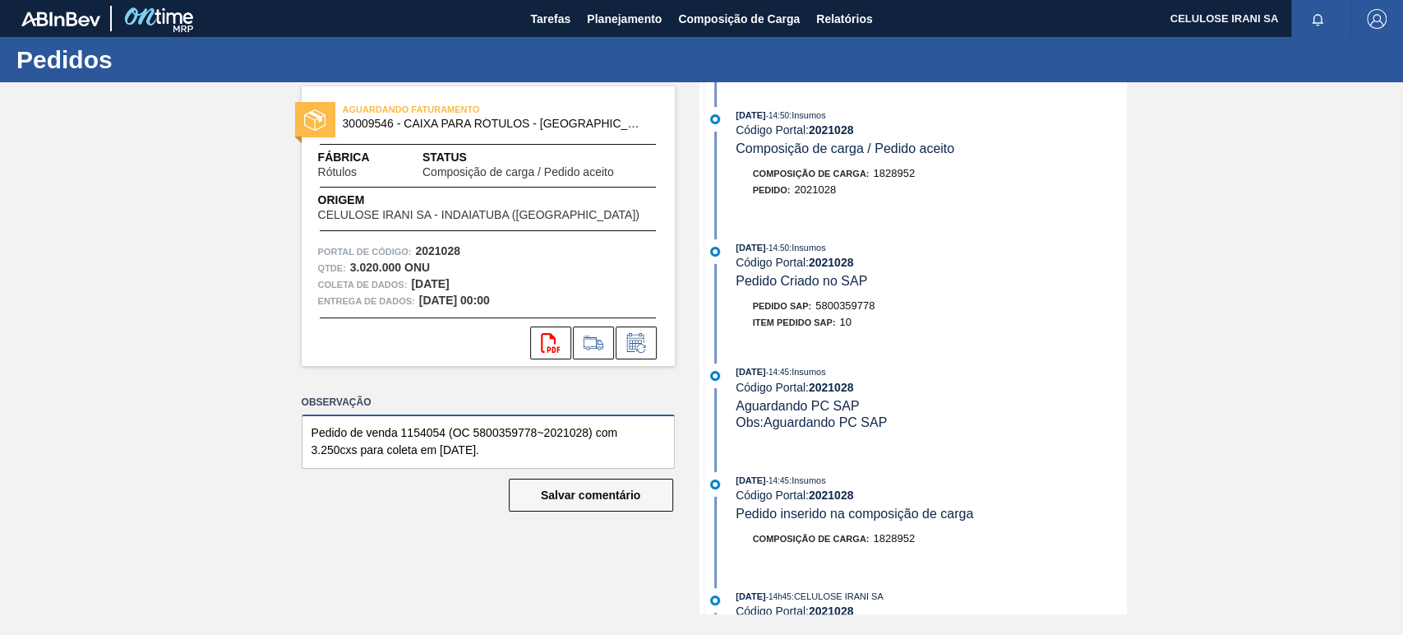
drag, startPoint x: 518, startPoint y: 459, endPoint x: 271, endPoint y: 406, distance: 252.1
click at [271, 406] on div "AGUARDANDO FATURAMENTO 30009546 - CAIXA PARA RÓTULOS - ARGENTINA Fábrica Rótulo…" at bounding box center [701, 348] width 1403 height 532
click at [625, 25] on font "Planejamento" at bounding box center [624, 19] width 75 height 20
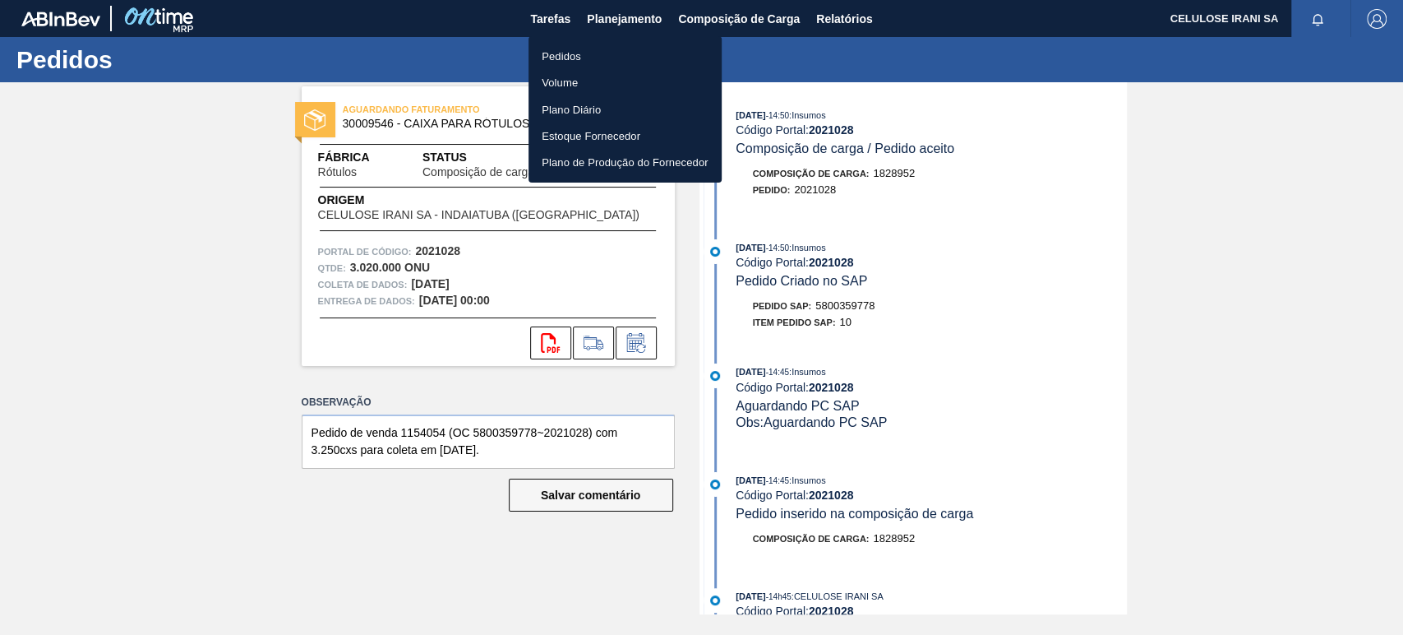
click at [589, 46] on li "Pedidos" at bounding box center [625, 56] width 193 height 26
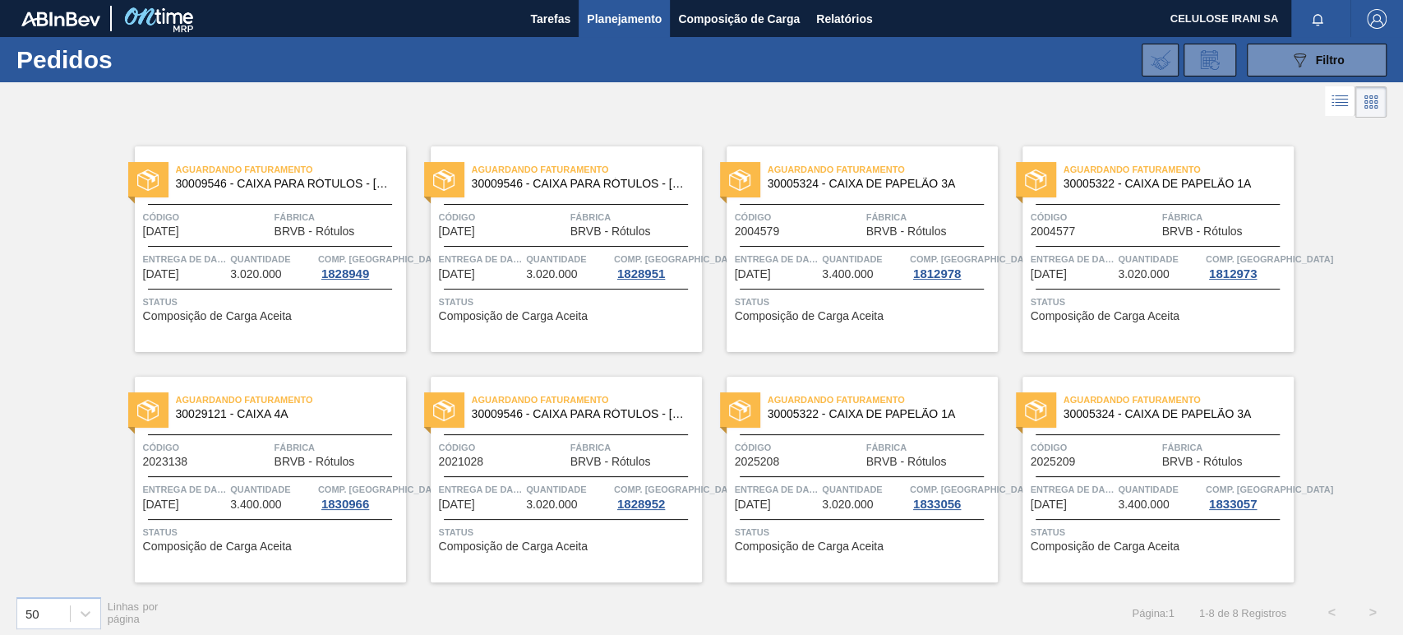
click at [925, 412] on font "30005322 - CAIXA DE PAPELÃO 1A" at bounding box center [862, 413] width 188 height 13
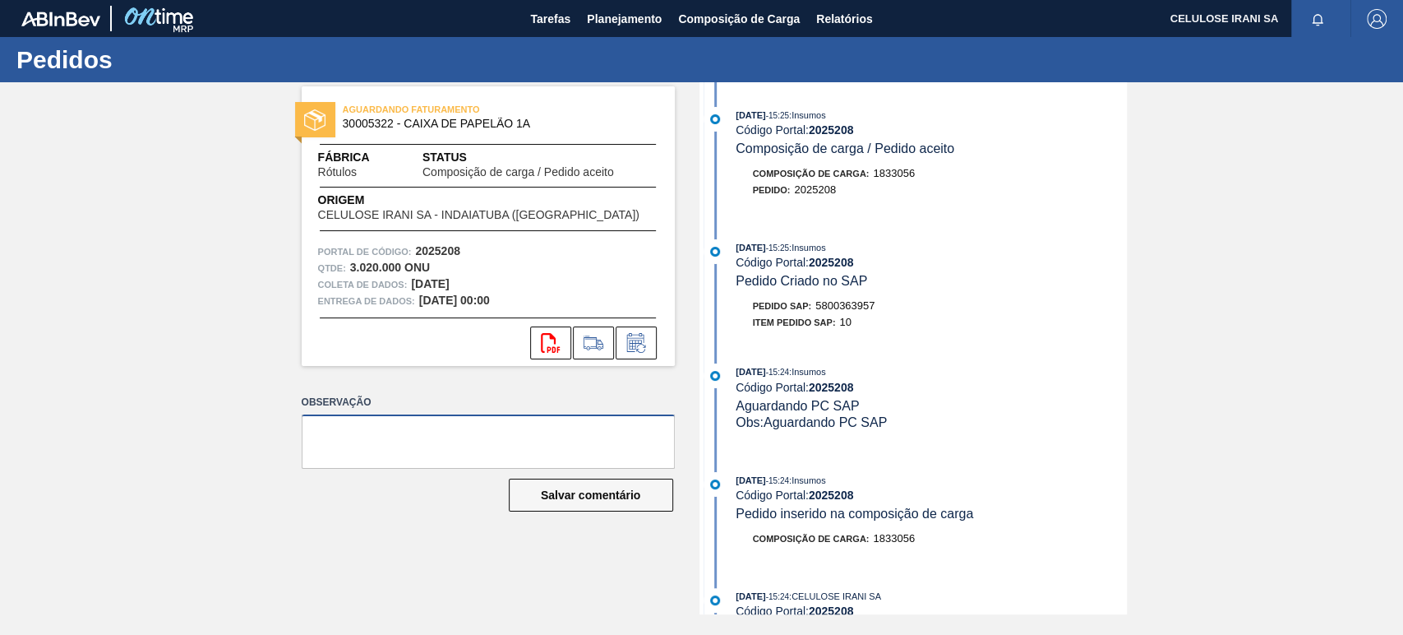
click at [469, 450] on textarea at bounding box center [488, 441] width 373 height 54
paste textarea "Pedido de venda 1154054 (OC 5800359778~2021028) com 3.250cxs para coleta em [DA…"
click at [378, 119] on font "30005322 - CAIXA DE PAPELÃO 1A" at bounding box center [437, 123] width 188 height 13
copy font "30005322"
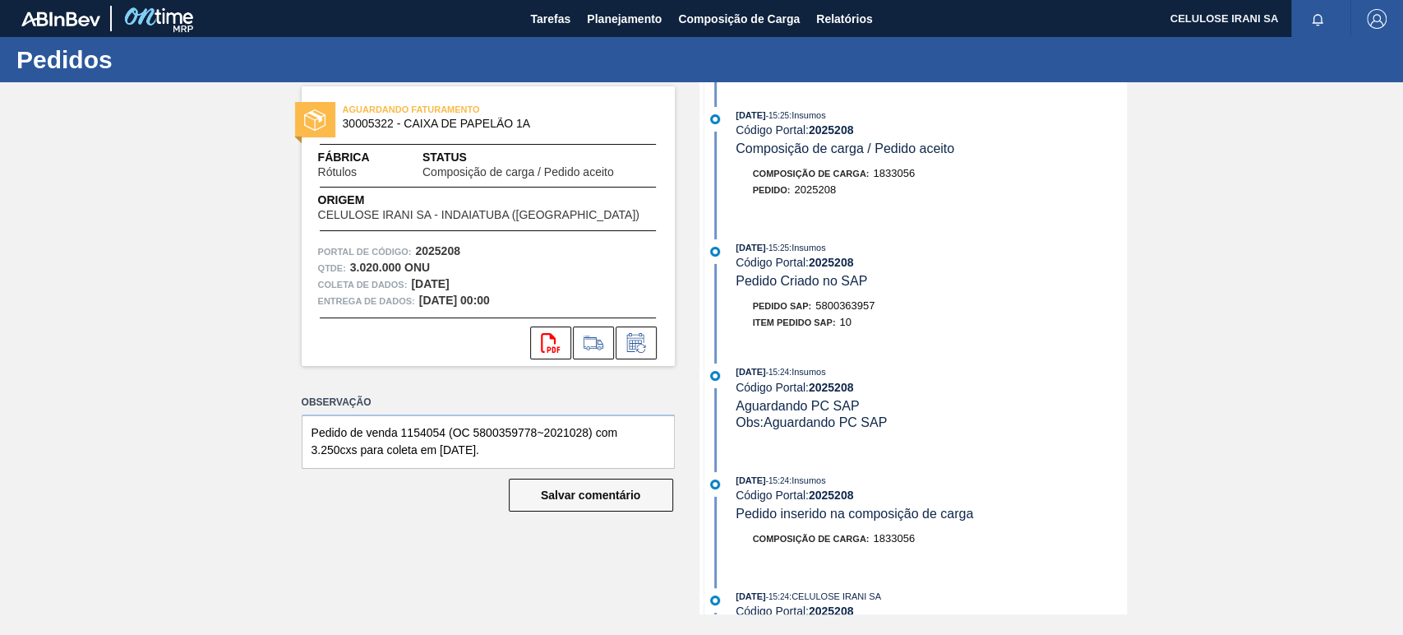
click at [847, 298] on div "[DATE] 15:25 : Insumos Código Portal: 2025208 Pedido Criado no SAP Pedido SAP: …" at bounding box center [915, 288] width 423 height 99
click at [847, 309] on font "5800363957" at bounding box center [844, 305] width 59 height 12
copy font "5800363957"
click at [836, 263] on font "2025208" at bounding box center [831, 262] width 45 height 13
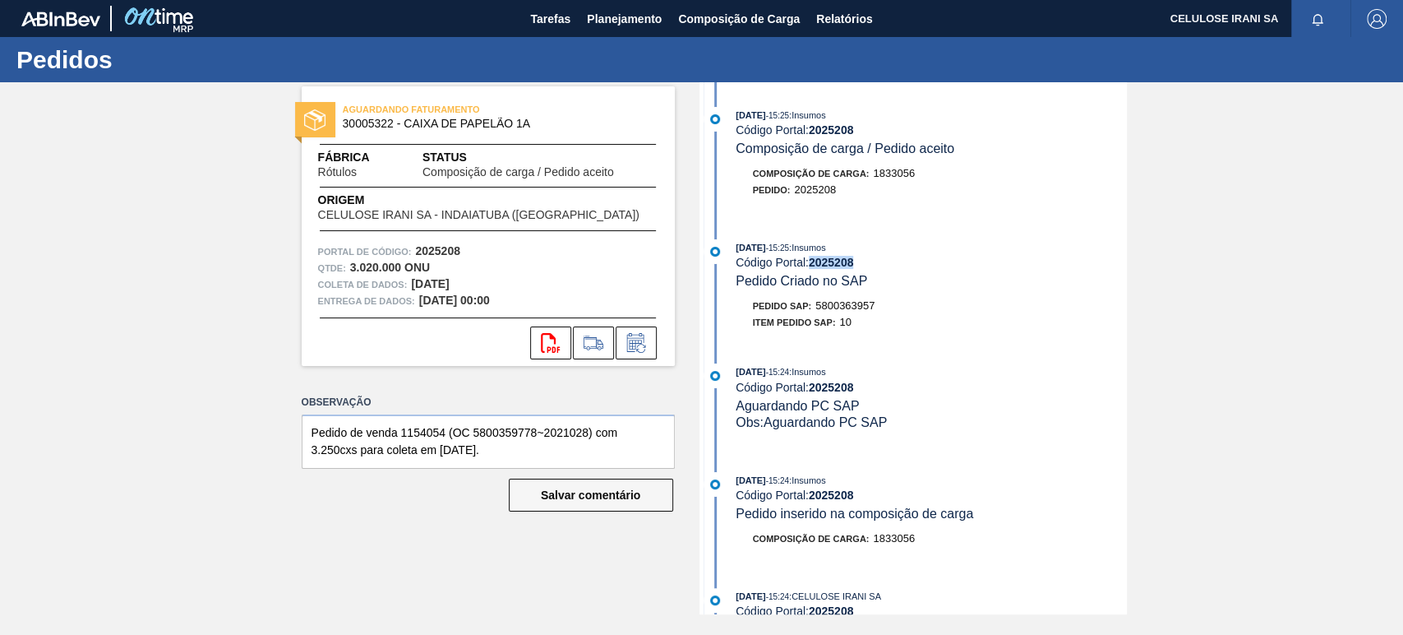
click at [836, 263] on font "2025208" at bounding box center [831, 262] width 45 height 13
copy font "2025208"
click at [418, 429] on textarea "Pedido de venda 1154054 (OC 5800359778~2021028) com 3.250cxs para coleta em [DA…" at bounding box center [488, 441] width 373 height 54
click at [848, 302] on font "5800363957" at bounding box center [844, 305] width 59 height 12
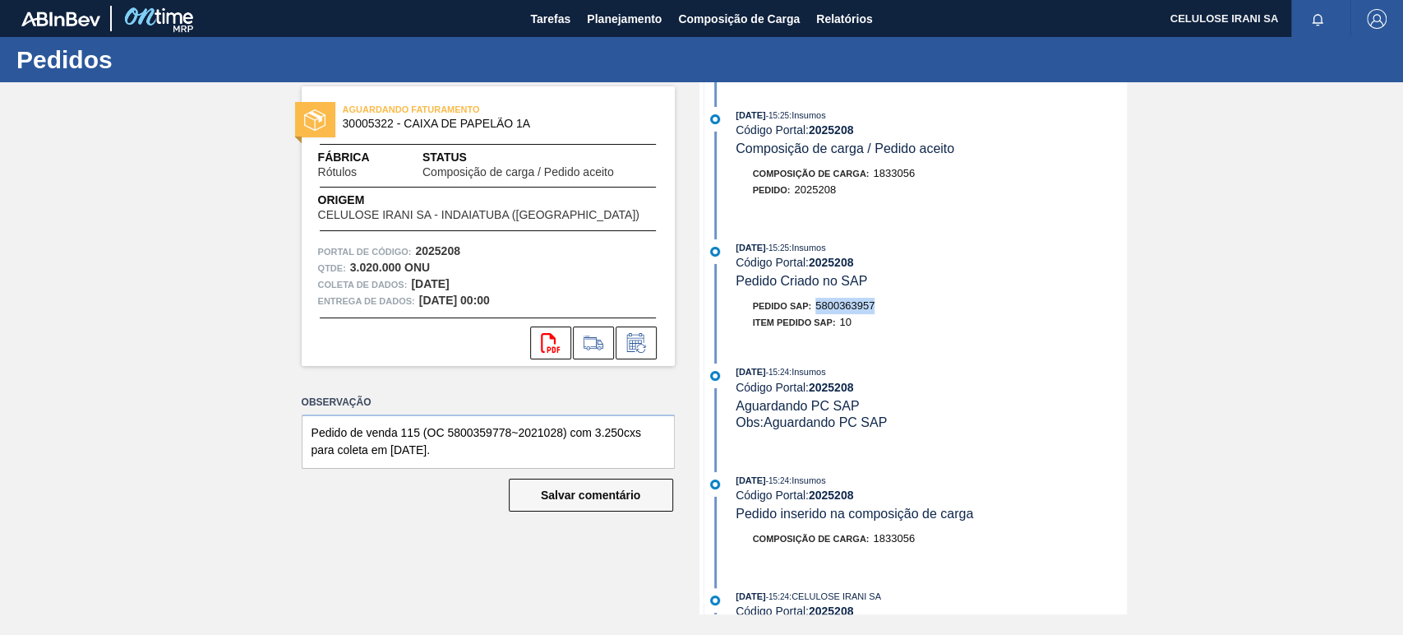
copy font "5800363957"
click at [488, 431] on textarea "Pedido de venda 115 (OC 5800359778~2021028) com 3.250cxs para coleta em [DATE]." at bounding box center [488, 441] width 373 height 54
paste textarea "63957"
click at [838, 394] on font "2025208" at bounding box center [831, 387] width 45 height 13
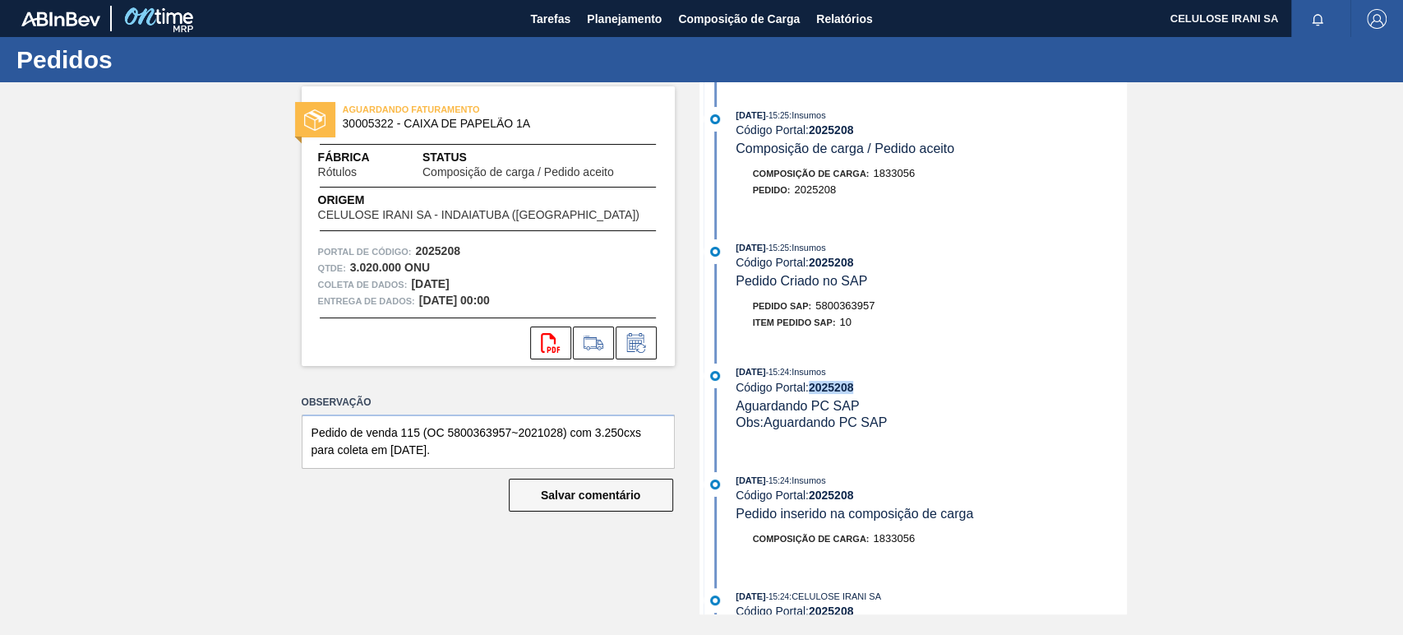
click at [838, 394] on font "2025208" at bounding box center [831, 387] width 45 height 13
copy font "2025208"
click at [536, 436] on textarea "Pedido de venda 115 (OC 5800363957~2021028) com 3.250cxs para coleta em [DATE]." at bounding box center [488, 441] width 373 height 54
paste textarea "520"
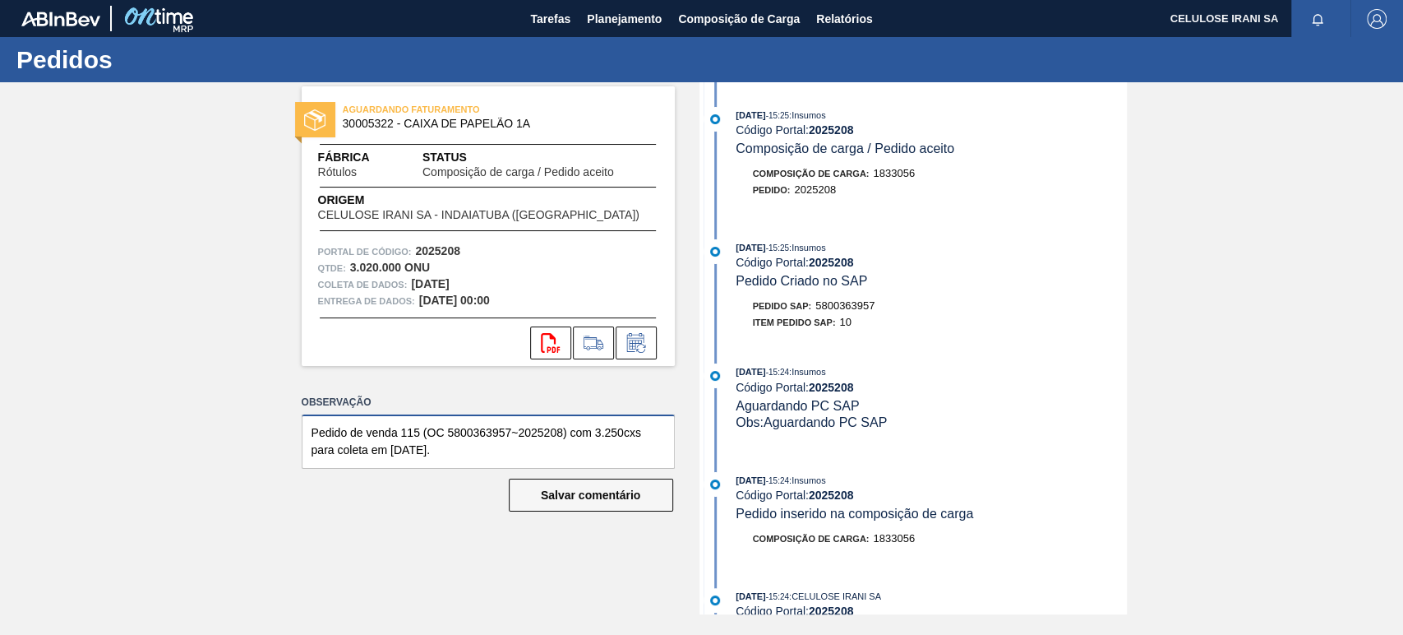
click at [395, 446] on textarea "Pedido de venda 115 (OC 5800363957~2025208) com 3.250cxs para coleta em [DATE]." at bounding box center [488, 441] width 373 height 54
drag, startPoint x: 470, startPoint y: 446, endPoint x: 251, endPoint y: 391, distance: 226.3
click at [251, 391] on div "AGUARDANDO FATURAMENTO 30005322 - CAIXA DE PAPELÃO 1A Fábrica Rótulos Status Co…" at bounding box center [701, 348] width 1403 height 532
type textarea "Pedido de venda 115 (OC 5800363957~2025208) com 3.250cxs para coleta em [DATE]."
click at [559, 481] on button "Salvar comentário" at bounding box center [591, 494] width 164 height 33
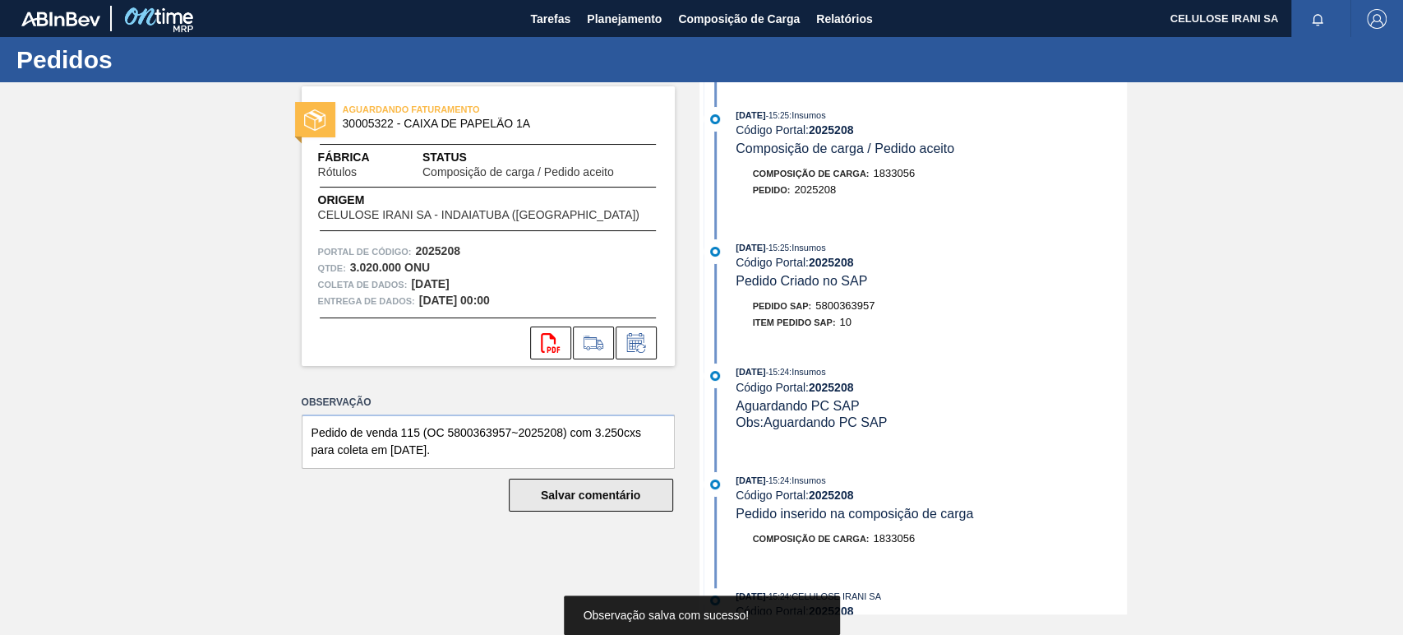
click at [568, 493] on font "Salvar comentário" at bounding box center [590, 494] width 99 height 13
click at [623, 16] on font "Planejamento" at bounding box center [624, 18] width 75 height 13
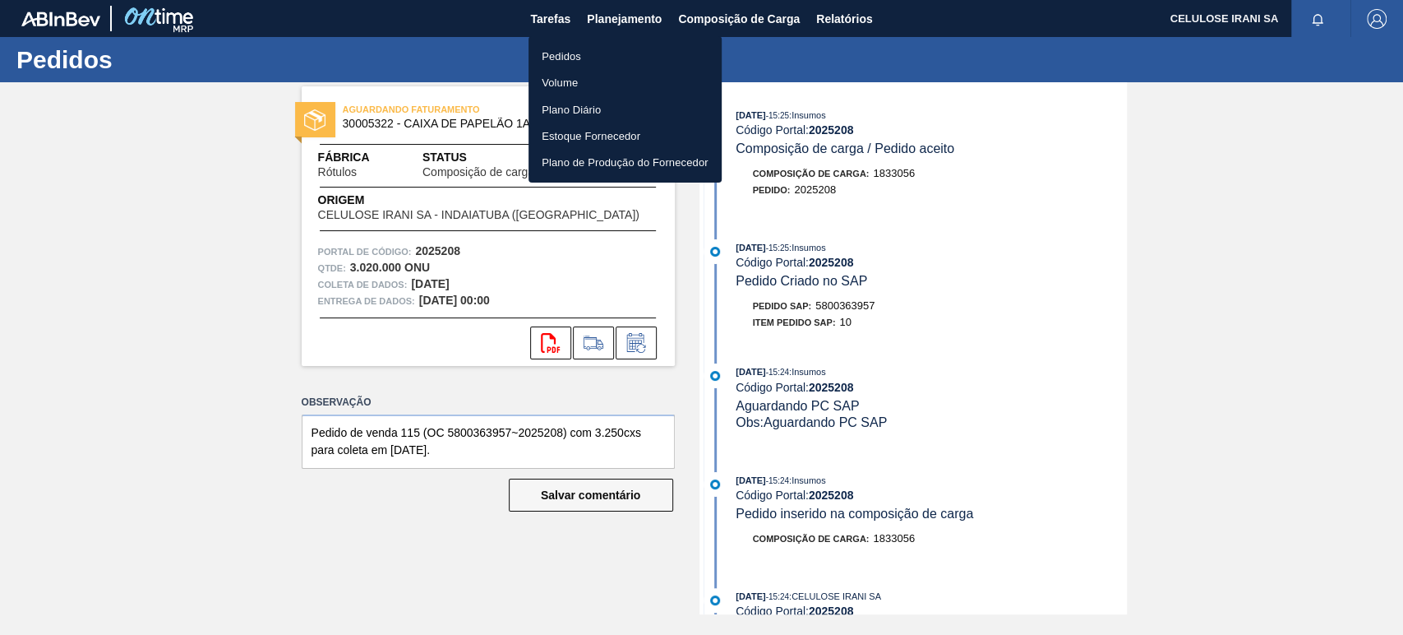
click at [569, 41] on ul "Pedidos Volume Plano Diário Estoque Fornecedor Plano de Produção do Fornecedor" at bounding box center [625, 109] width 193 height 146
click at [559, 51] on font "Pedidos" at bounding box center [561, 56] width 39 height 12
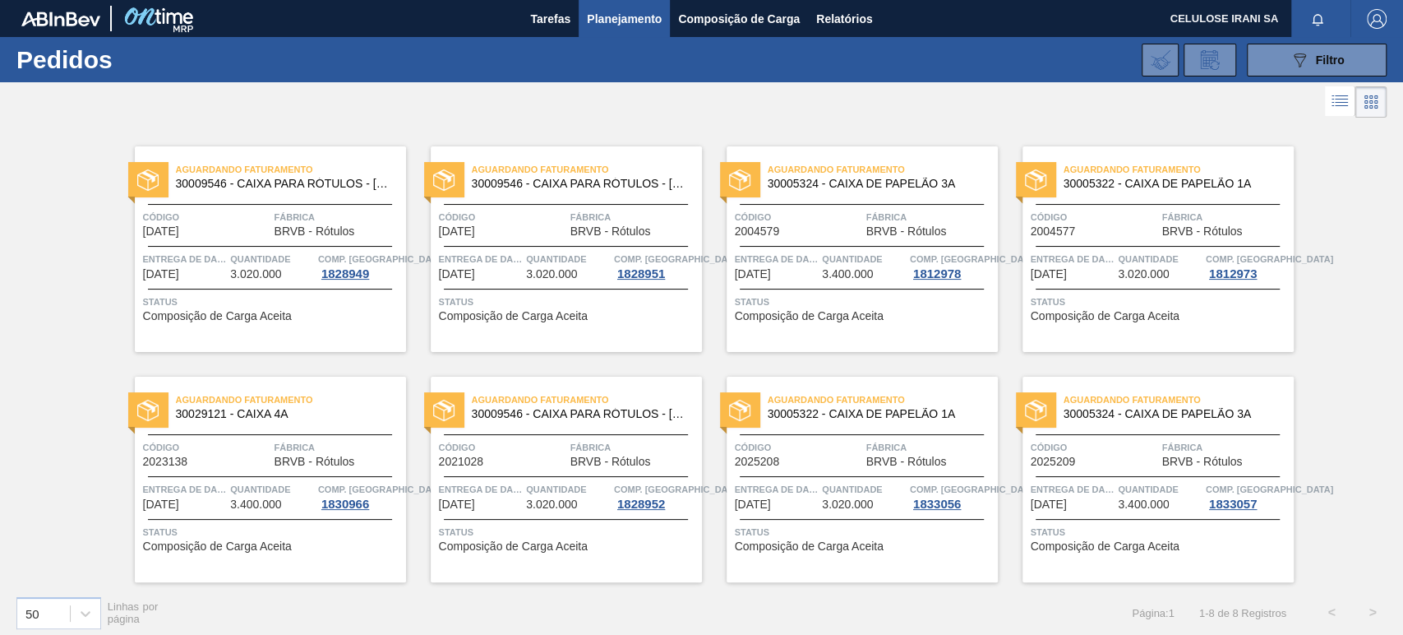
click at [1098, 477] on div "Aguardando Faturamento 30005324 - CAIXA DE PAPELÃO 3A Código 2025209 Fábrica BR…" at bounding box center [1158, 478] width 271 height 205
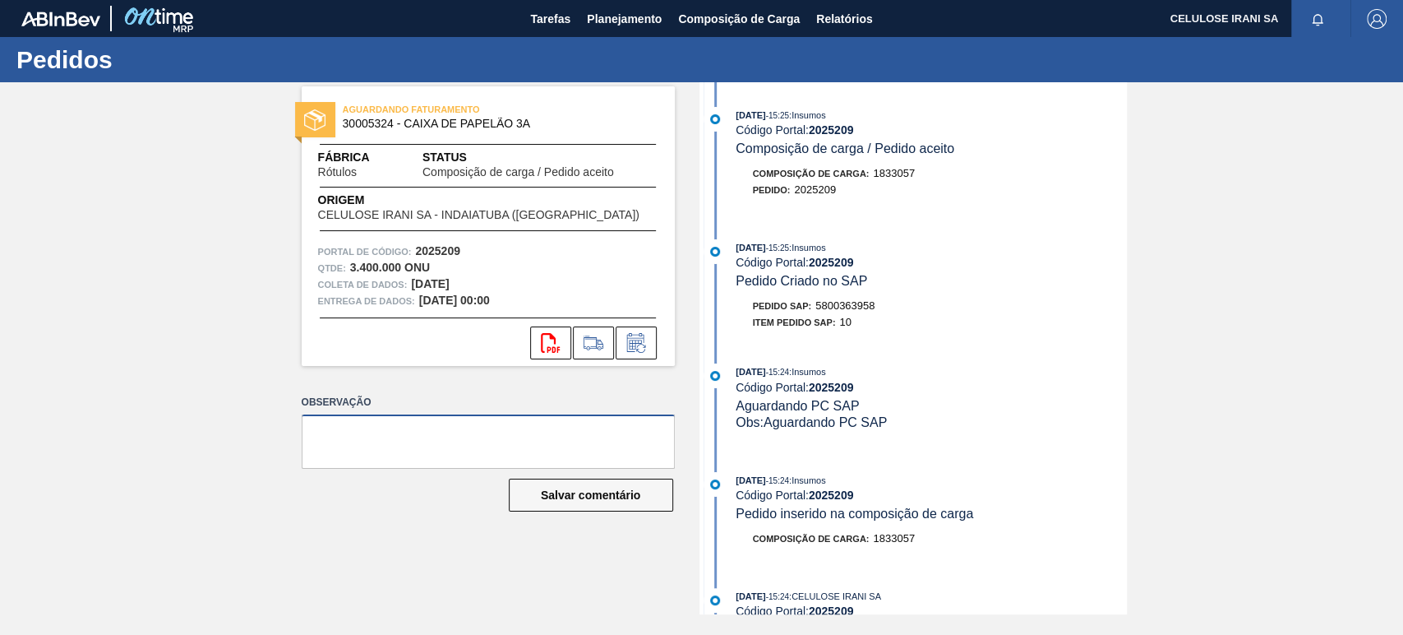
click at [460, 431] on textarea at bounding box center [488, 441] width 373 height 54
paste textarea "Pedido de venda 115 (OC 5800363957~2025208) com 3.250cxs para coleta em [DATE]."
click at [838, 307] on font "5800363958" at bounding box center [844, 305] width 59 height 12
copy font "5800363958"
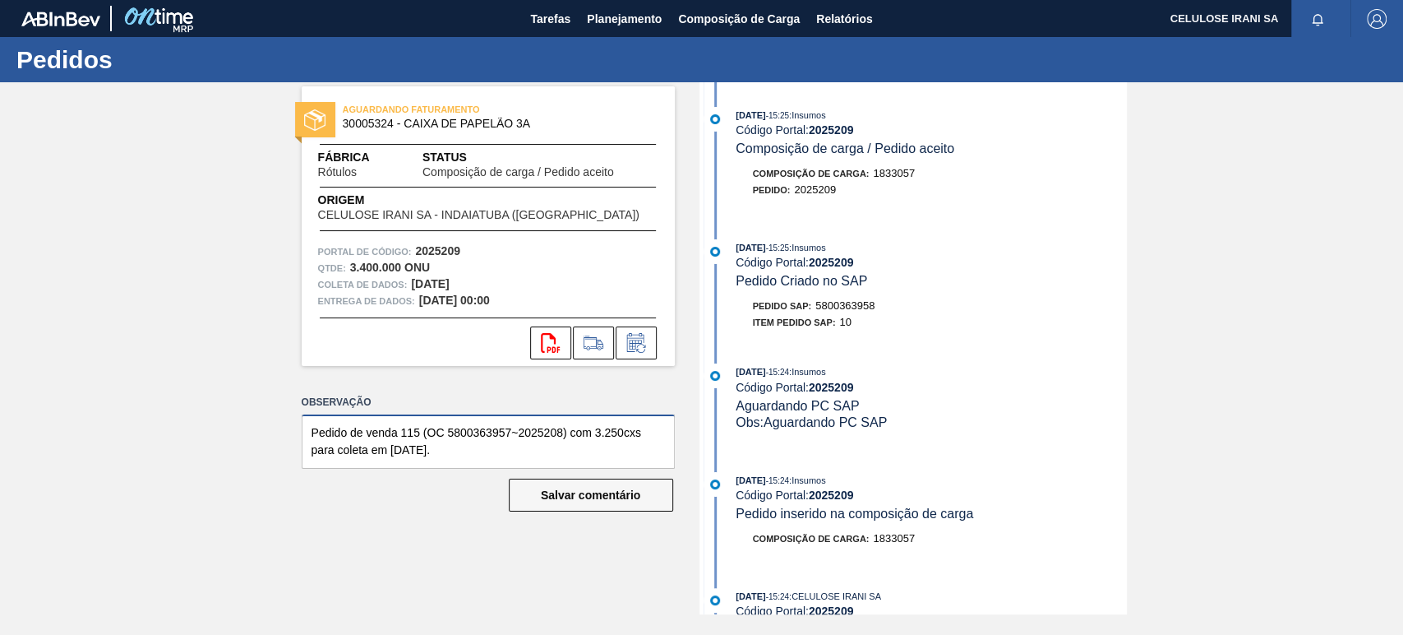
click at [462, 431] on textarea "Pedido de venda 115 (OC 5800363957~2025208) com 3.250cxs para coleta em [DATE]." at bounding box center [488, 441] width 373 height 54
paste textarea "8"
click at [843, 393] on font "2025209" at bounding box center [831, 387] width 45 height 13
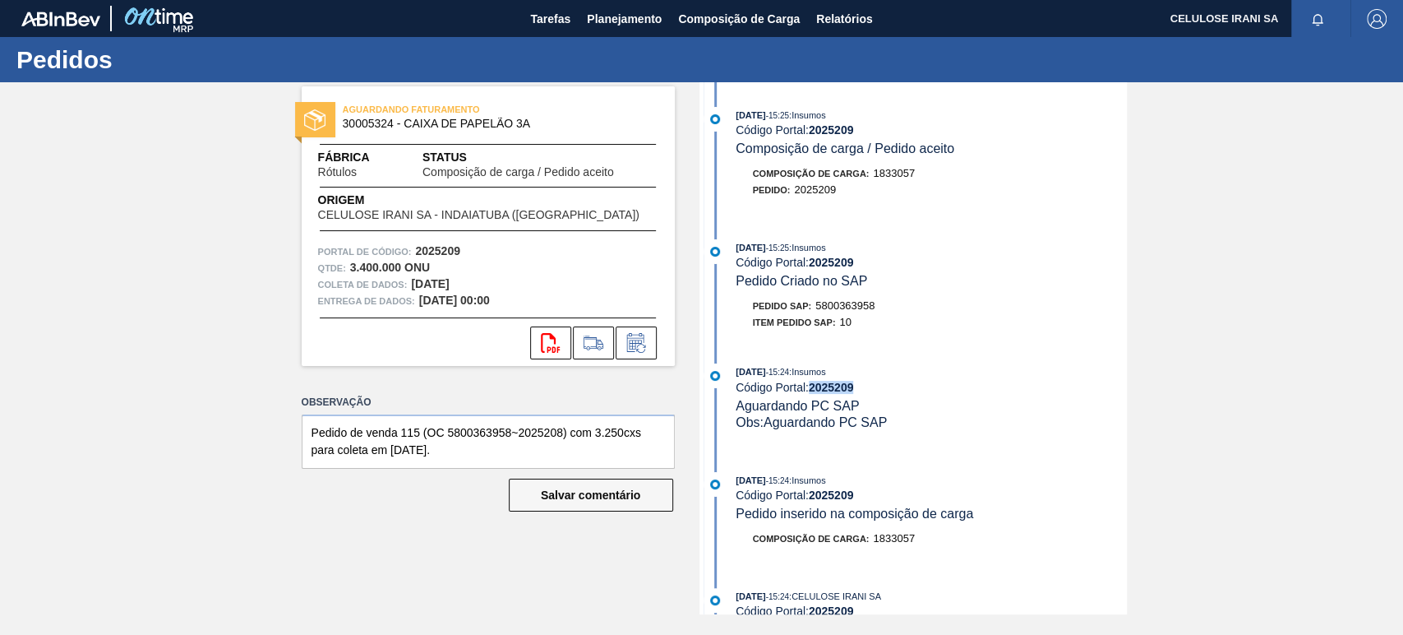
copy font "2025209"
click at [547, 432] on textarea "Pedido de venda 115 (OC 5800363958~2025208) com 3.250cxs para coleta em [DATE]." at bounding box center [488, 441] width 373 height 54
paste textarea "9"
type textarea "Pedido de venda 115 (OC 5800363958~2025209) com 3.250cxs para coleta em [DATE]."
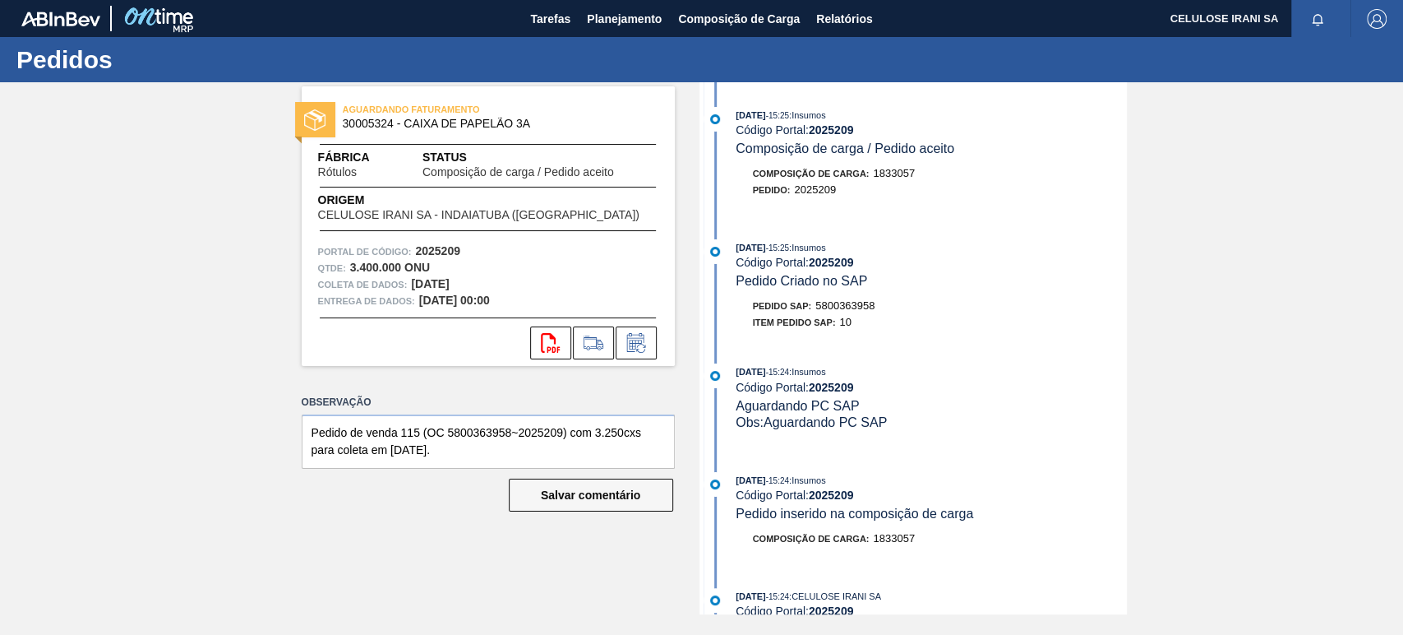
click at [360, 116] on span "AGUARDANDO FATURAMENTO" at bounding box center [458, 109] width 230 height 16
click at [362, 117] on span "AGUARDANDO FATURAMENTO" at bounding box center [458, 109] width 230 height 16
click at [359, 122] on font "30005324 - CAIXA DE PAPELÃO 3A" at bounding box center [437, 123] width 188 height 13
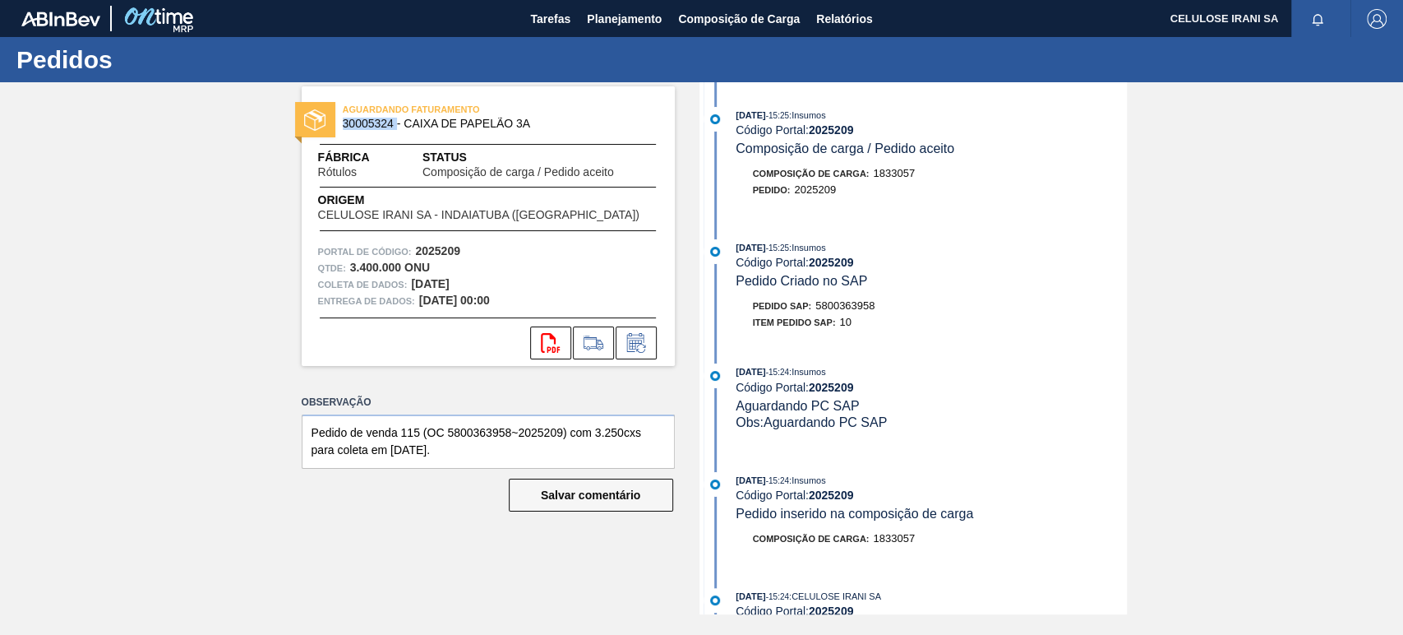
copy font "30005324"
click at [457, 432] on textarea "Pedido de venda 115 (OC 5800363958~2025209) com 3.250cxs para coleta em [DATE]." at bounding box center [488, 441] width 373 height 54
click at [526, 432] on textarea "Pedido de venda 115 (OC 5800363958~2025209) com 3.250cxs para coleta em [DATE]." at bounding box center [488, 441] width 373 height 54
click at [526, 431] on textarea "Pedido de venda 115 (OC 5800363958~2025209) com 3.250cxs para coleta em [DATE]." at bounding box center [488, 441] width 373 height 54
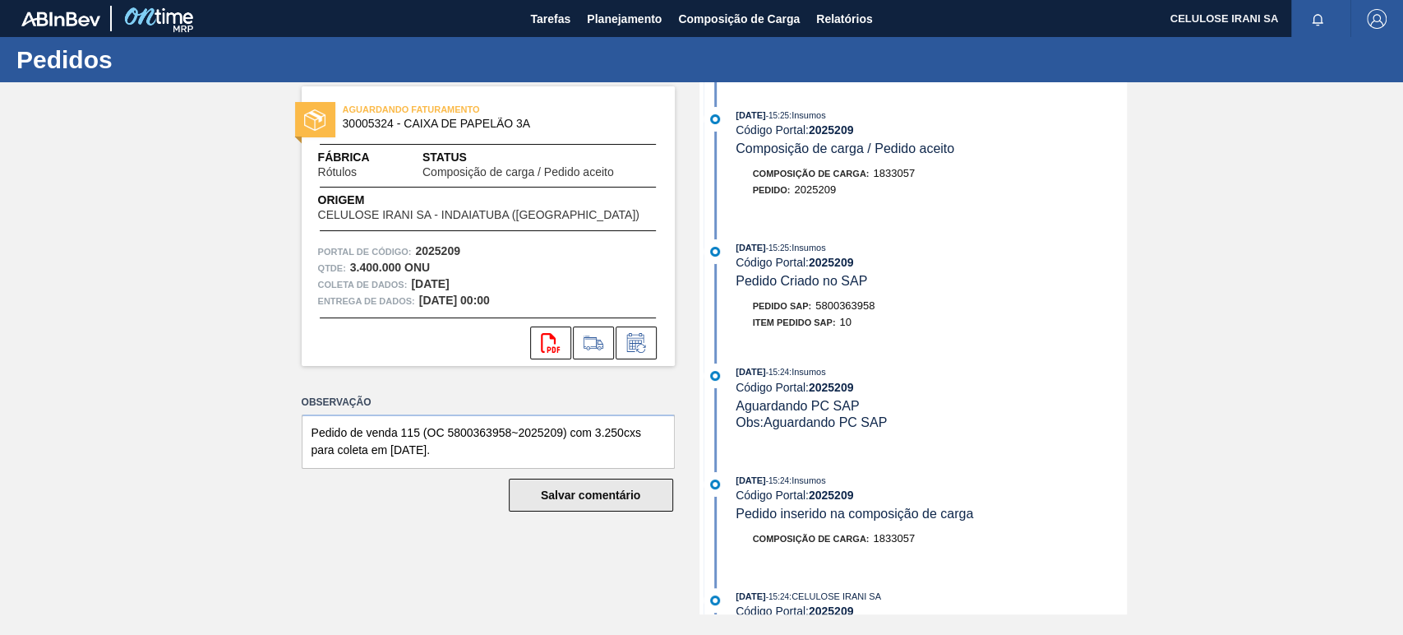
click at [641, 497] on button "Salvar comentário" at bounding box center [591, 494] width 164 height 33
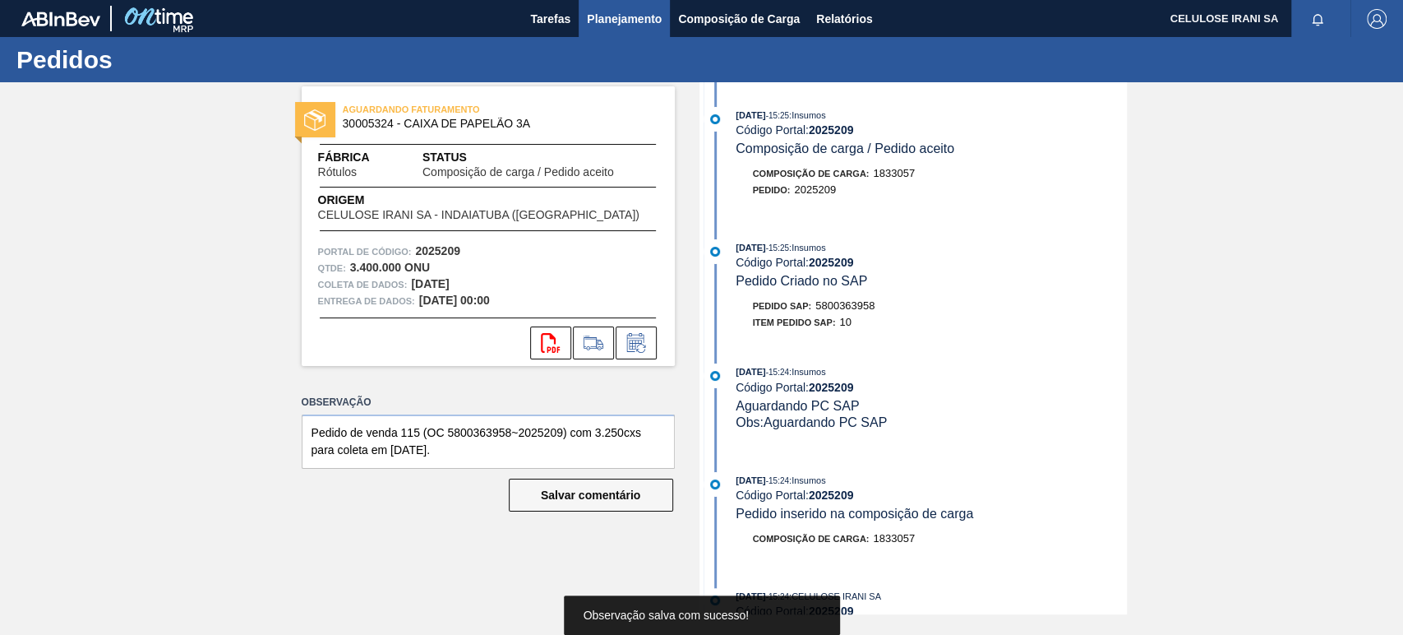
click at [618, 21] on font "Planejamento" at bounding box center [624, 18] width 75 height 13
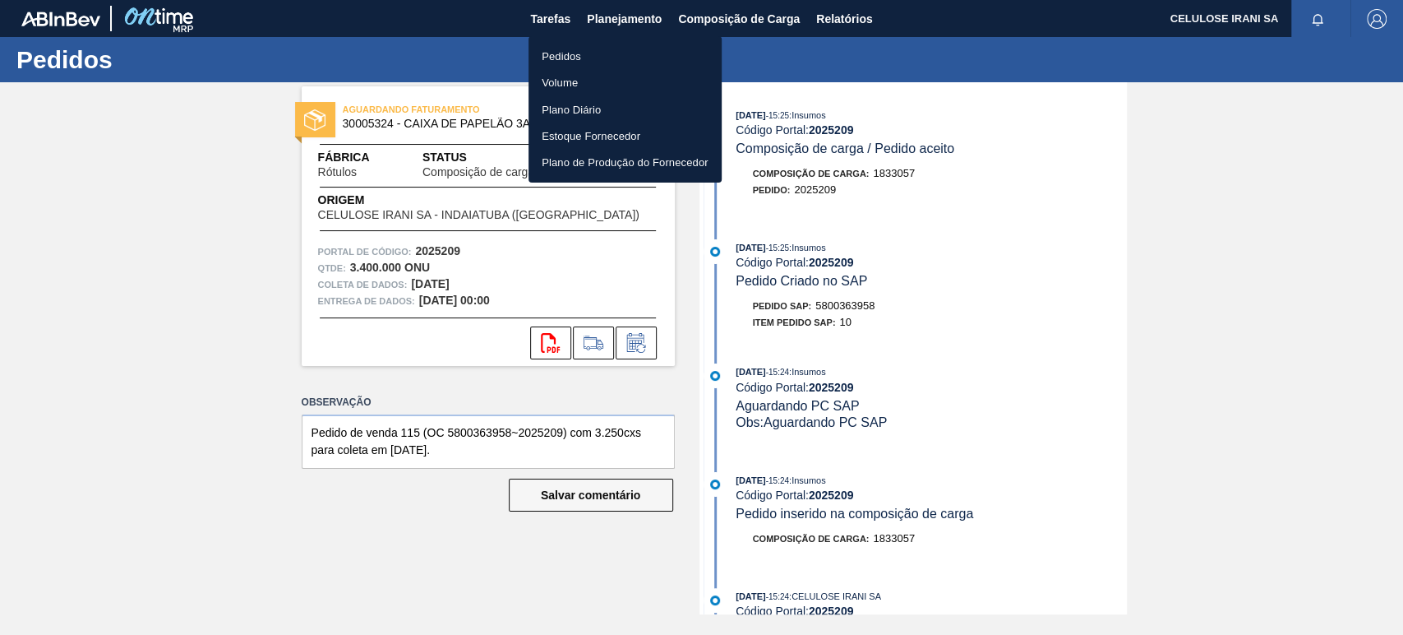
click at [585, 54] on li "Pedidos" at bounding box center [625, 56] width 193 height 26
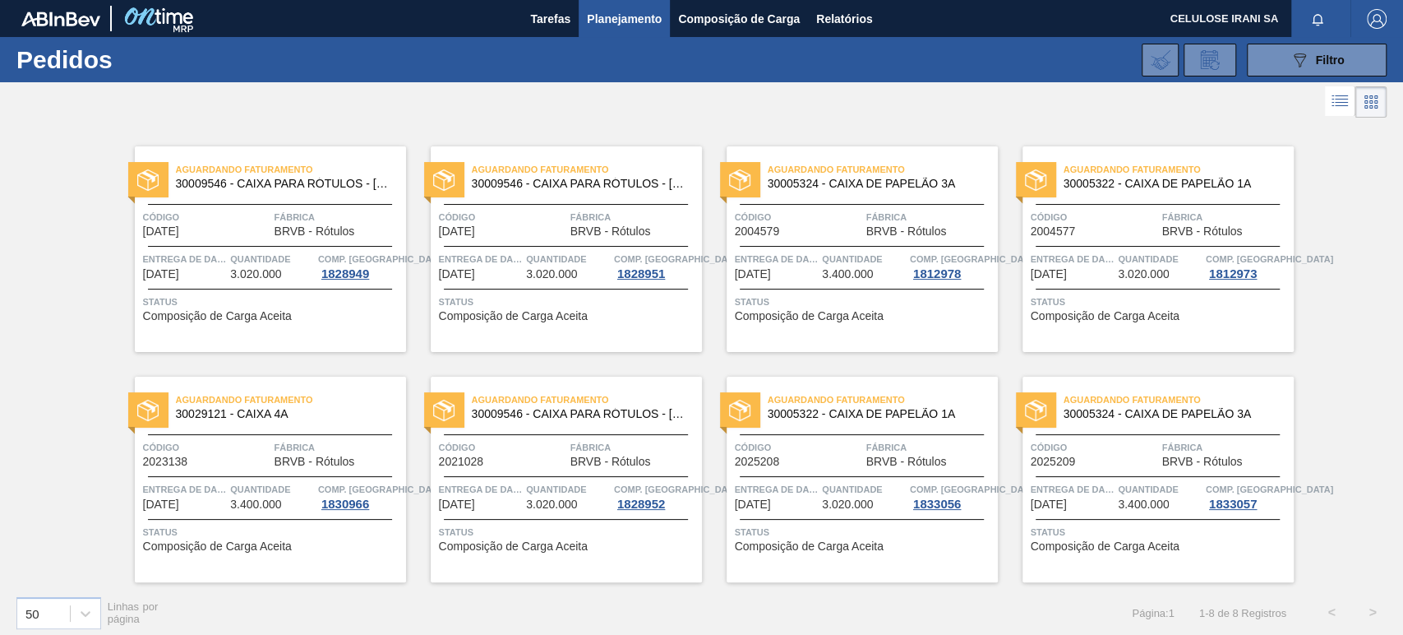
click at [294, 231] on font "BRVB - Rótulos" at bounding box center [315, 230] width 81 height 13
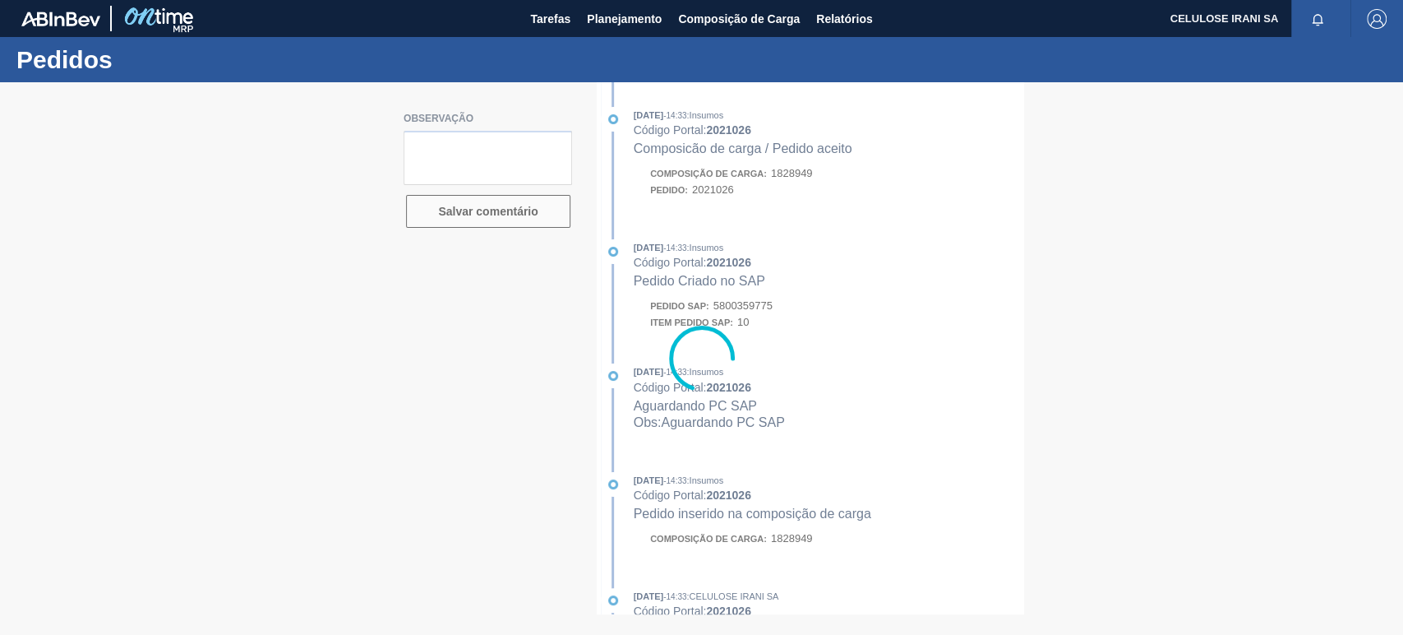
type textarea "Pedido de venda 1154049 (OC 5800359775~2021026) com 3.250cxs para coleta em [DA…"
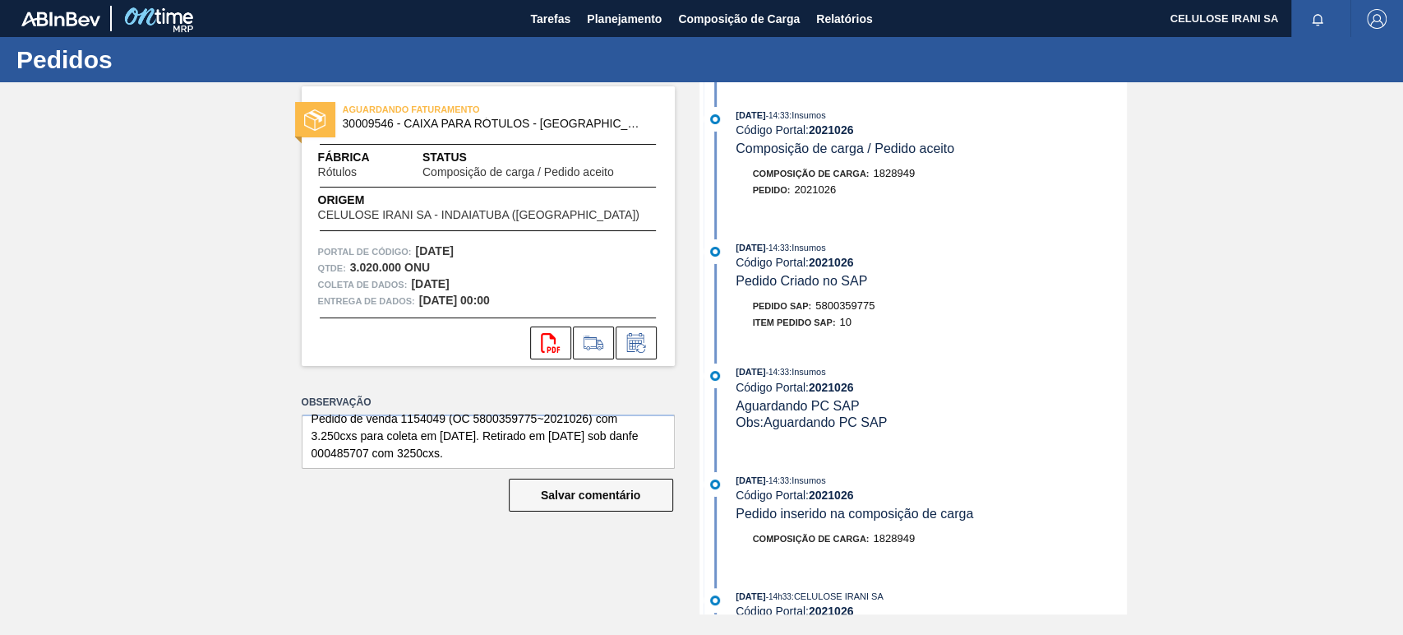
scroll to position [17, 0]
click at [373, 450] on textarea "Pedido de venda 1154049 (OC 5800359775~2021026) com 3.250cxs para coleta em [DA…" at bounding box center [488, 441] width 373 height 54
click at [626, 9] on font "Planejamento" at bounding box center [624, 19] width 75 height 20
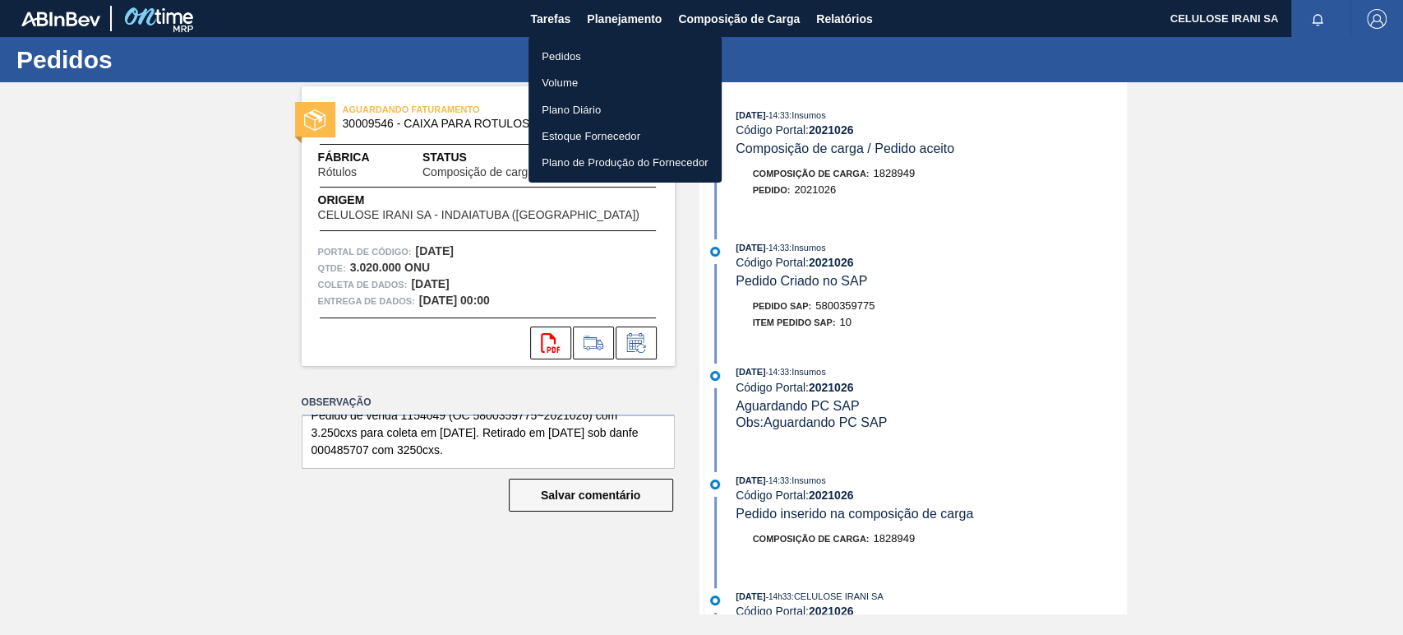
click at [578, 63] on font "Pedidos" at bounding box center [561, 56] width 39 height 16
